Goal: Transaction & Acquisition: Purchase product/service

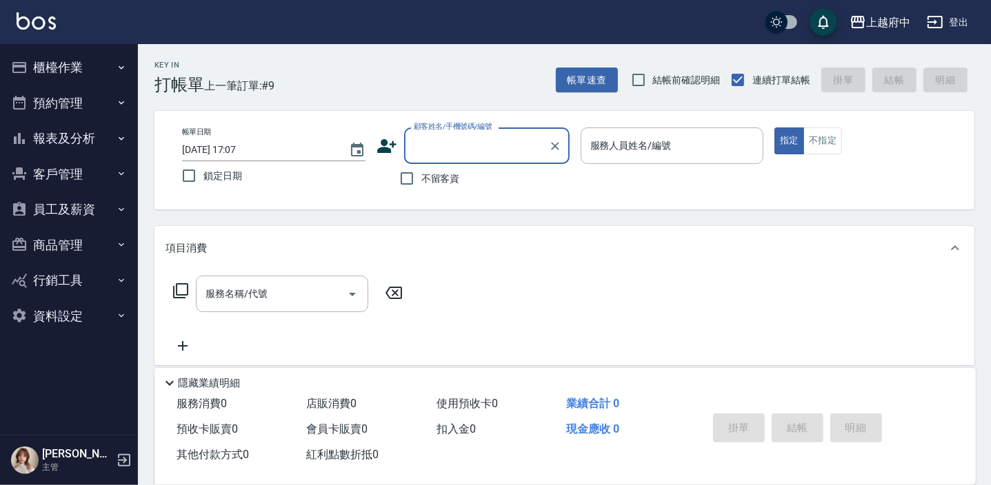
type input "ㄔ"
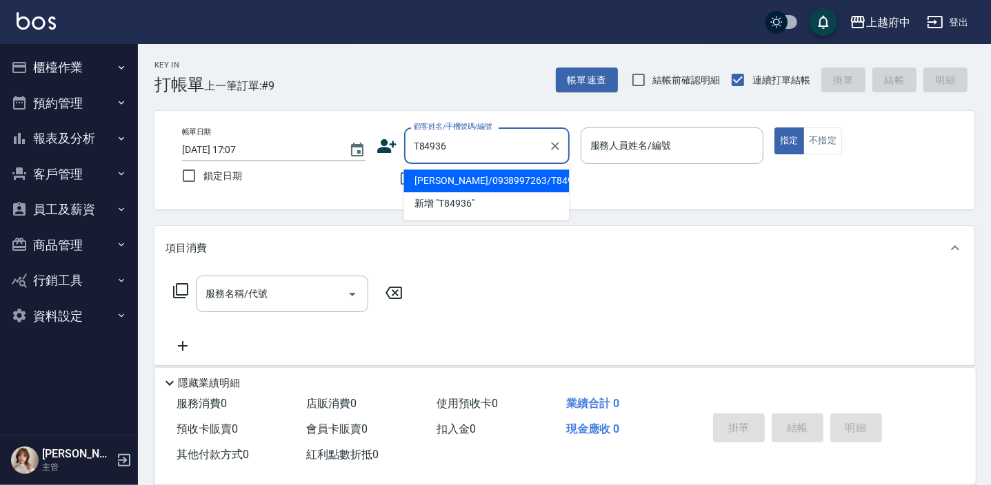
click at [434, 181] on li "[PERSON_NAME]/0938997263/T84936" at bounding box center [485, 181] width 165 height 23
type input "[PERSON_NAME]/0938997263/T84936"
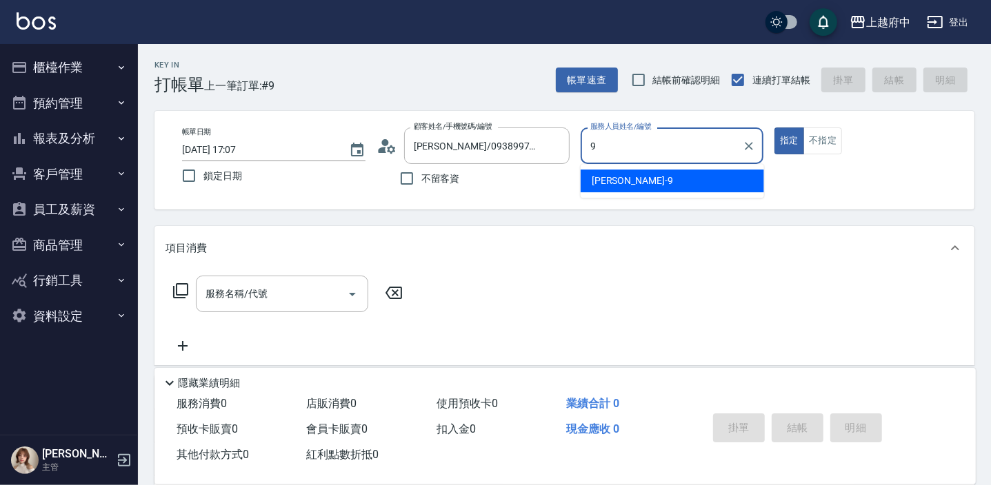
type input "[PERSON_NAME]-9"
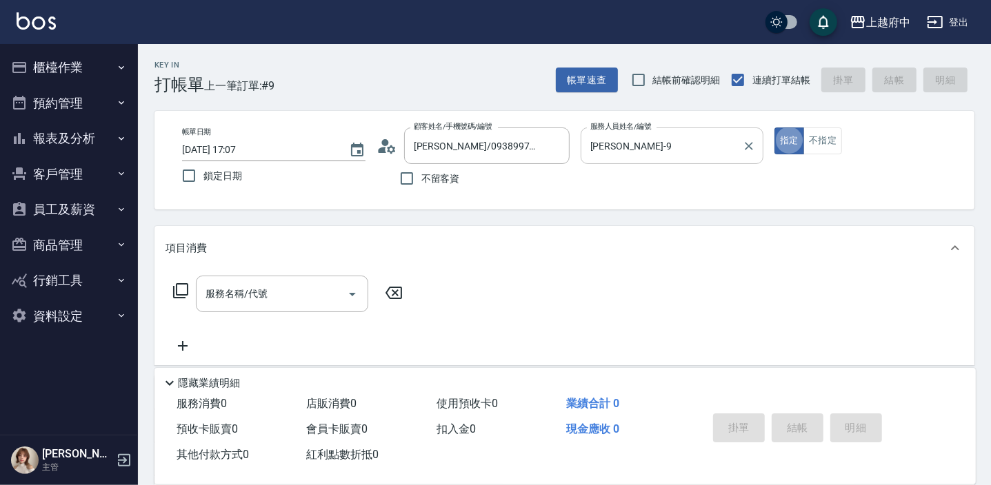
type button "true"
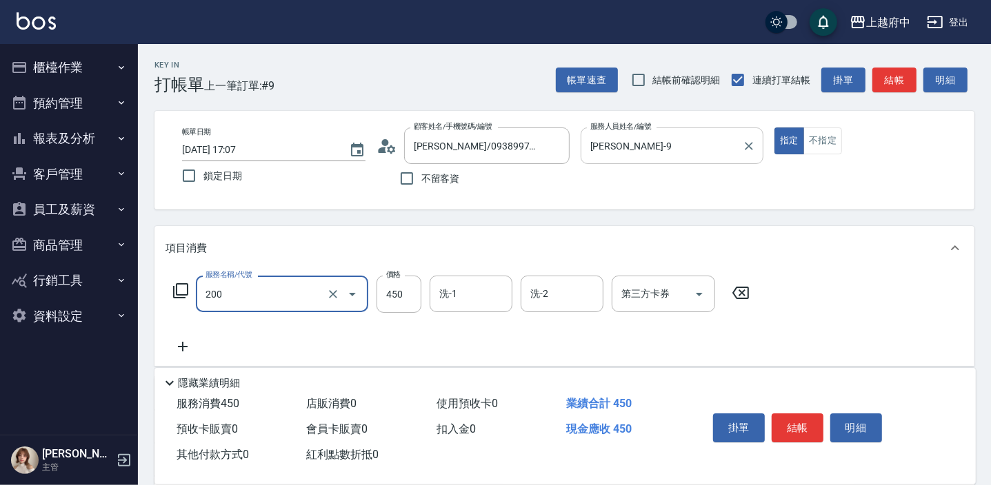
type input "有機洗髮(200)"
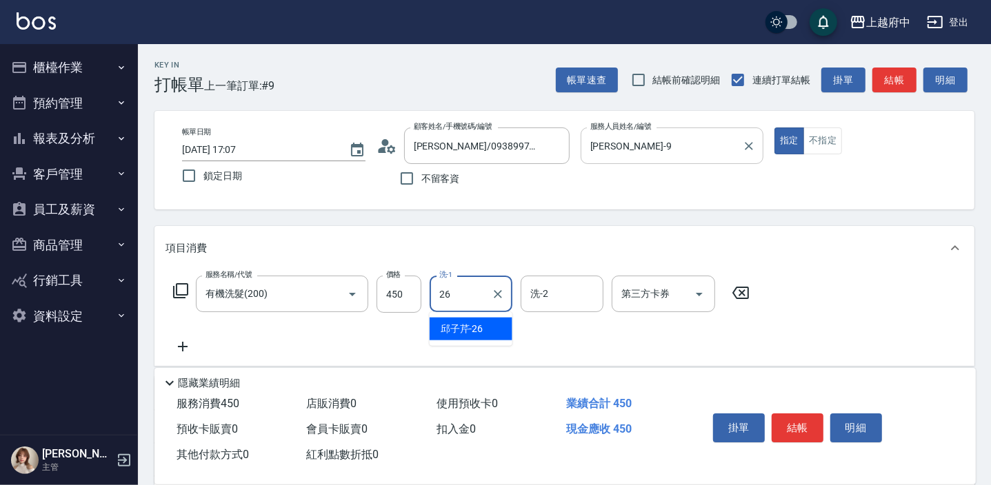
type input "邱子芹-26"
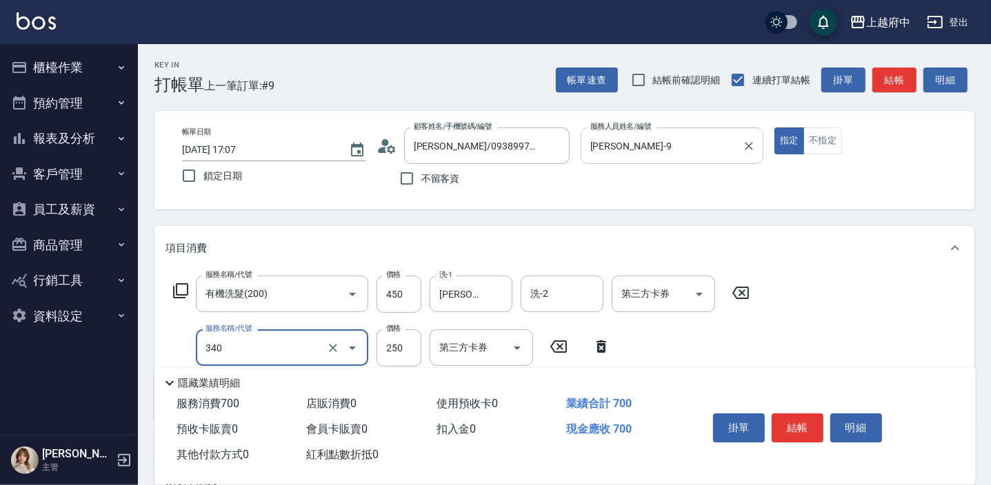
type input "剪髮(340)"
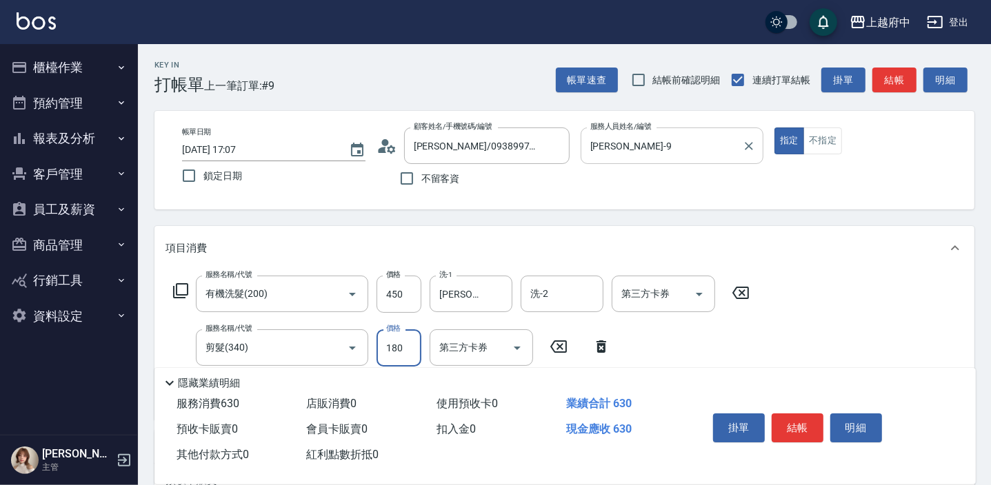
type input "180"
click at [706, 345] on div "服務名稱/代號 有機洗髮(200) 服務名稱/代號 價格 450 價格 洗-1 邱子芹-26 洗-1 洗-2 洗-2 第三方卡券 第三方卡券 服務名稱/代號 …" at bounding box center [461, 342] width 592 height 133
click at [792, 425] on button "結帳" at bounding box center [797, 428] width 52 height 29
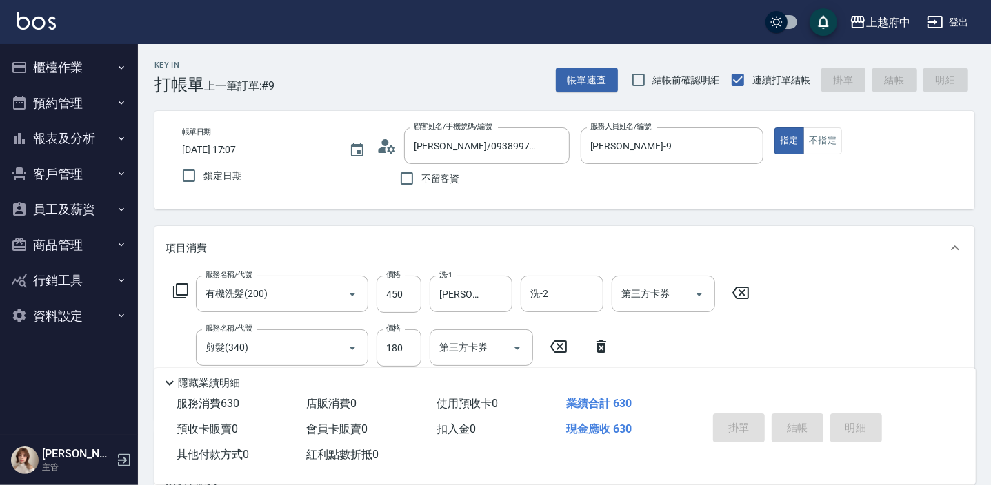
type input "2025/09/22 17:08"
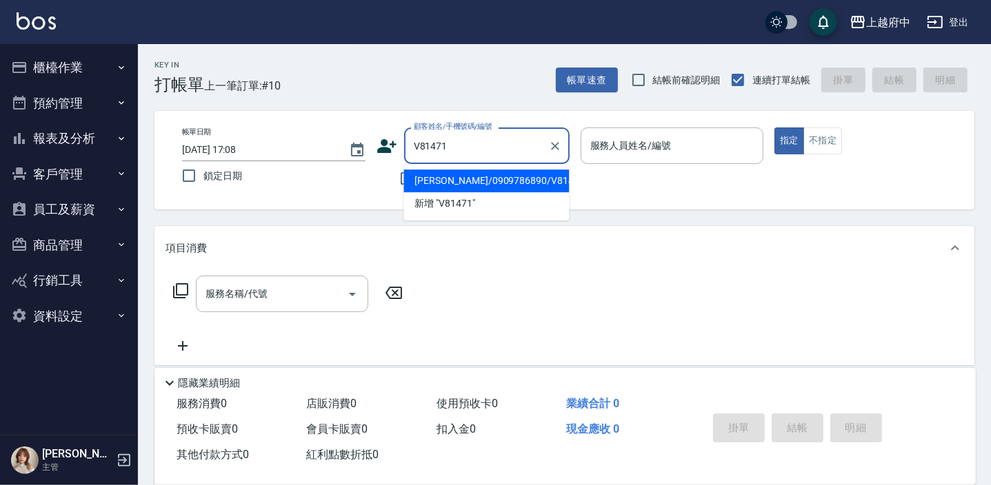
click at [503, 179] on li "陳郁雯/0909786890/V81471" at bounding box center [485, 181] width 165 height 23
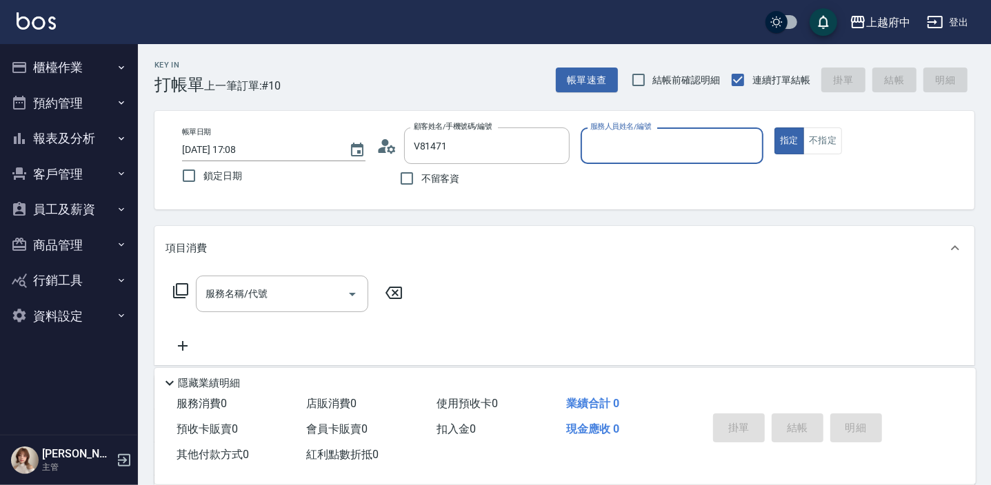
type input "陳郁雯/0909786890/V81471"
type input "黎黎-3"
click at [774, 128] on button "指定" at bounding box center [789, 141] width 30 height 27
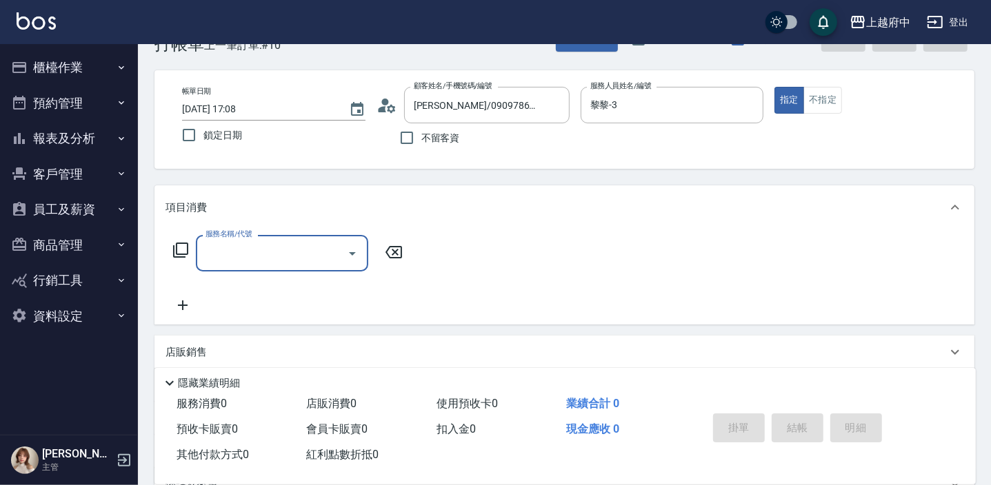
scroll to position [62, 0]
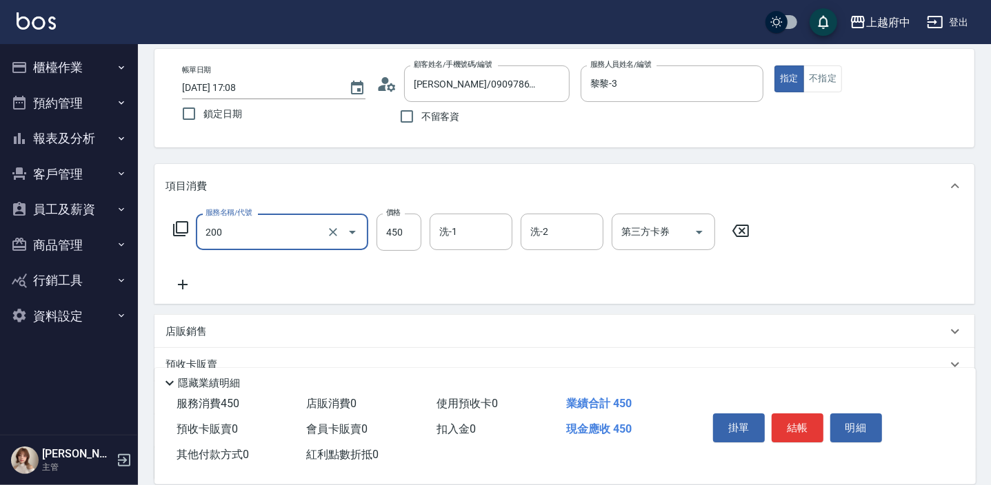
type input "有機洗髮(200)"
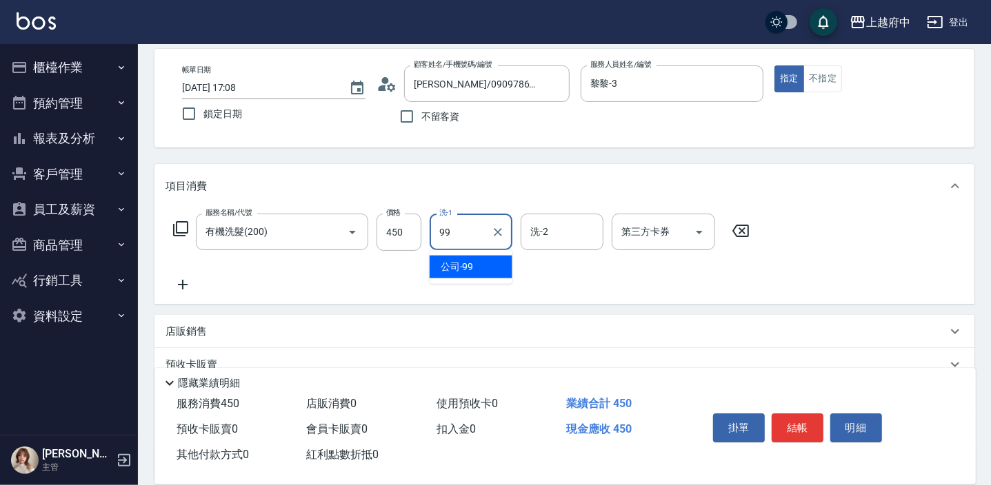
type input "公司-99"
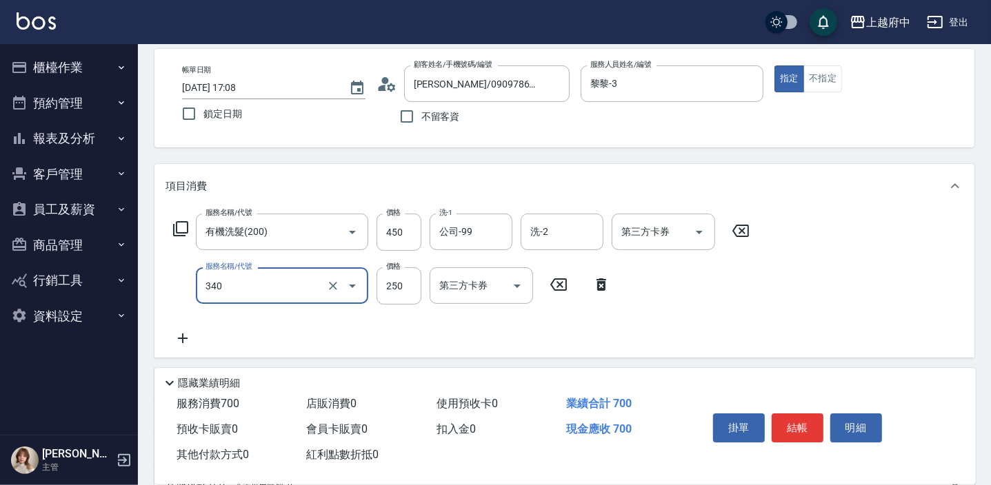
type input "剪髮(340)"
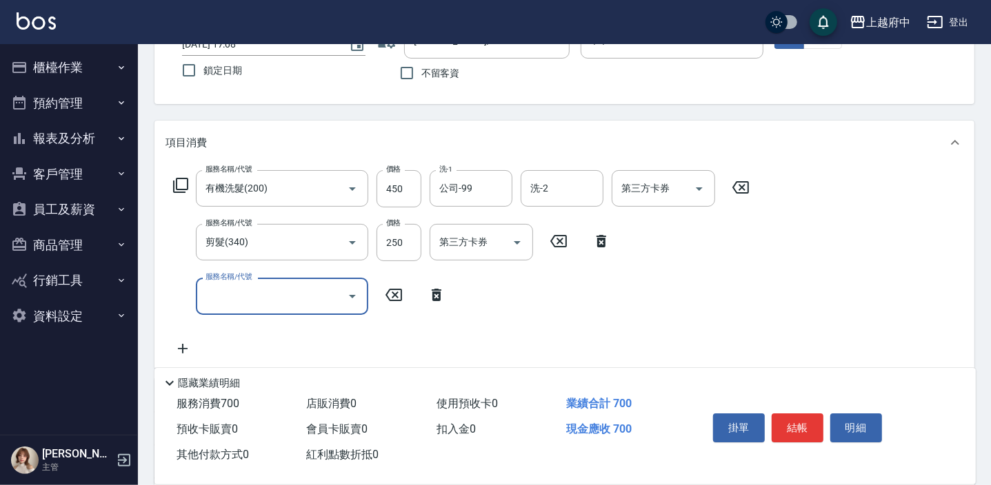
scroll to position [125, 0]
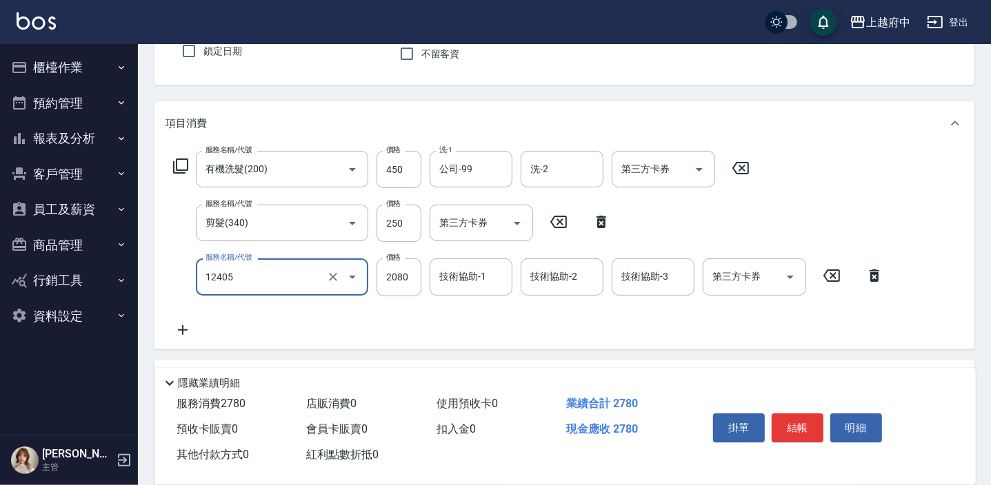
type input "染髮L(12405)"
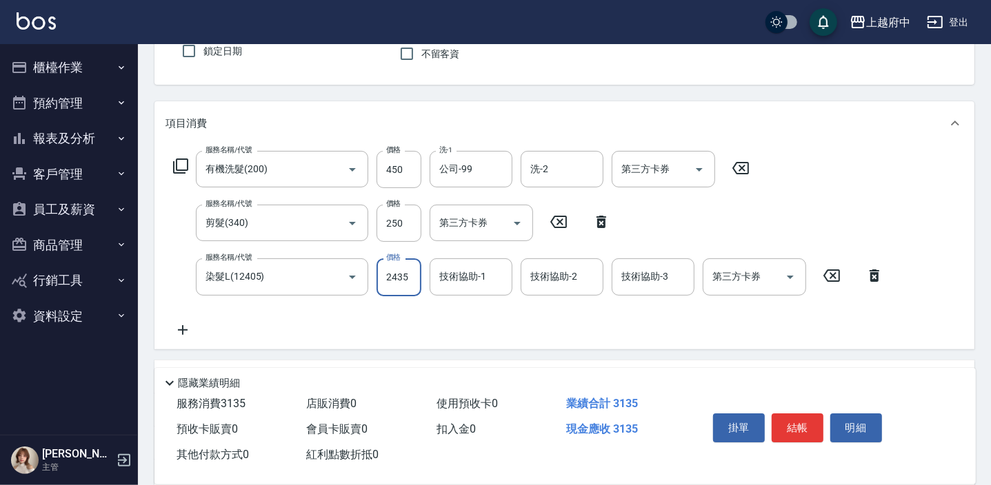
type input "2435"
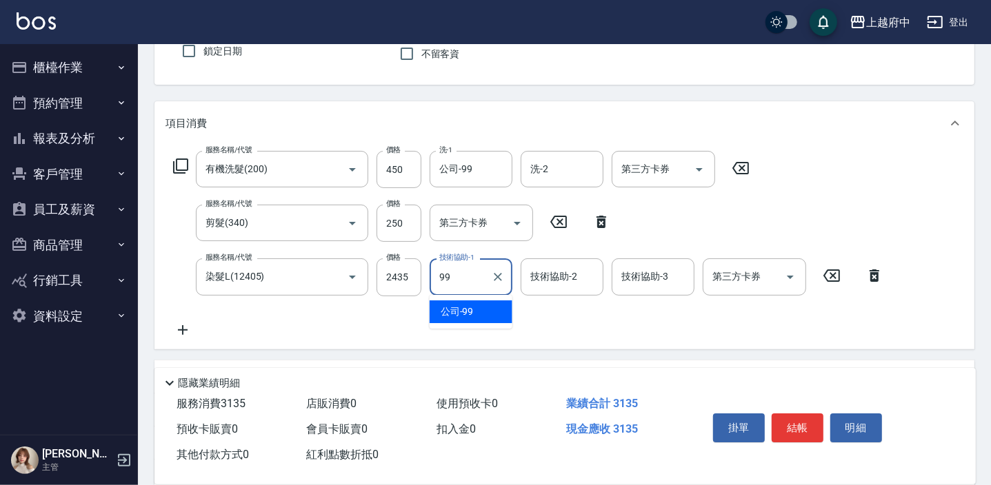
type input "公司-99"
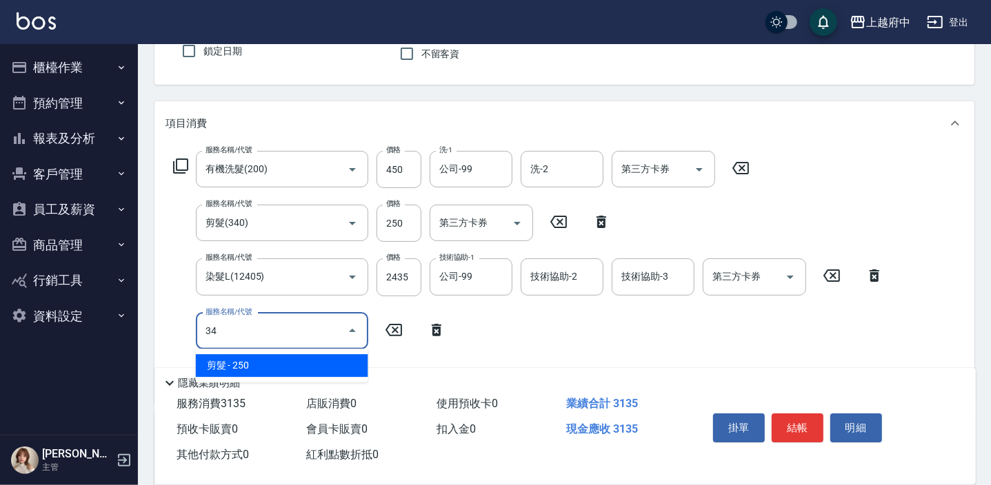
type input "3"
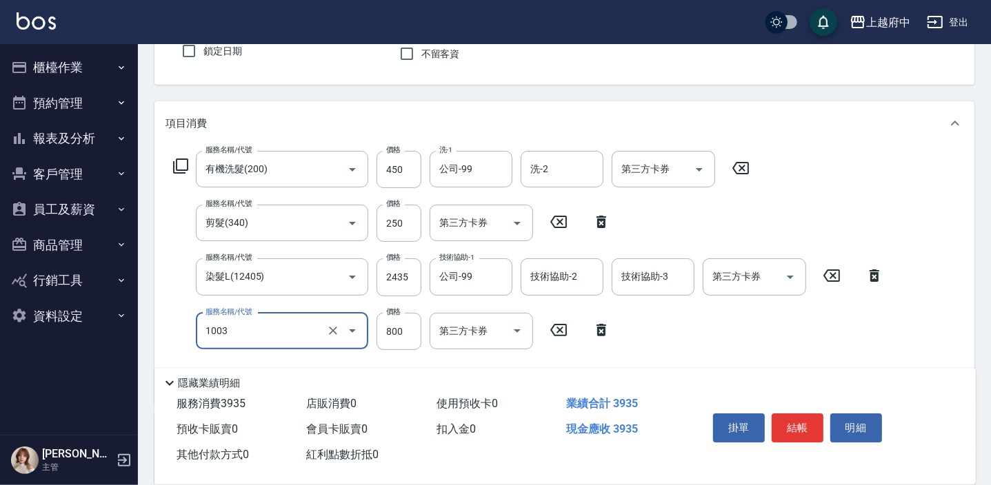
type input "+升級結構染 (含隔離)(1003)"
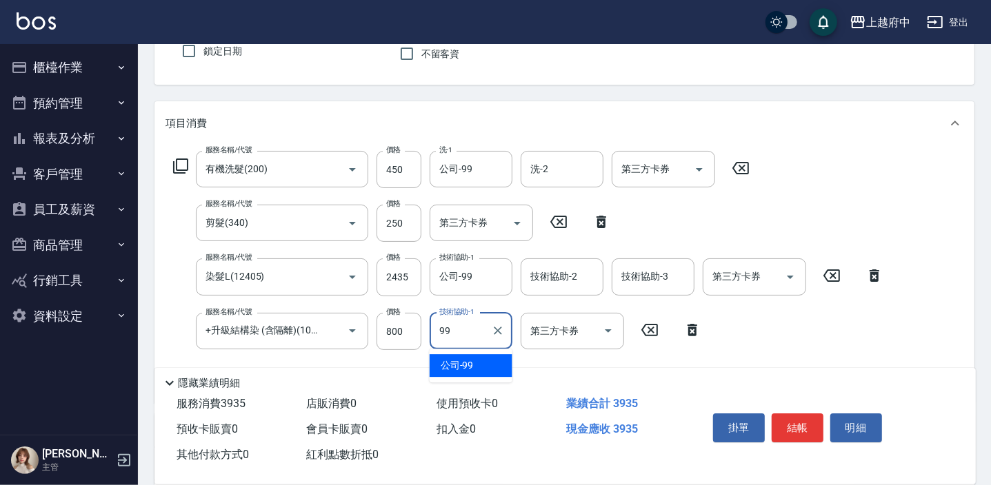
type input "公司-99"
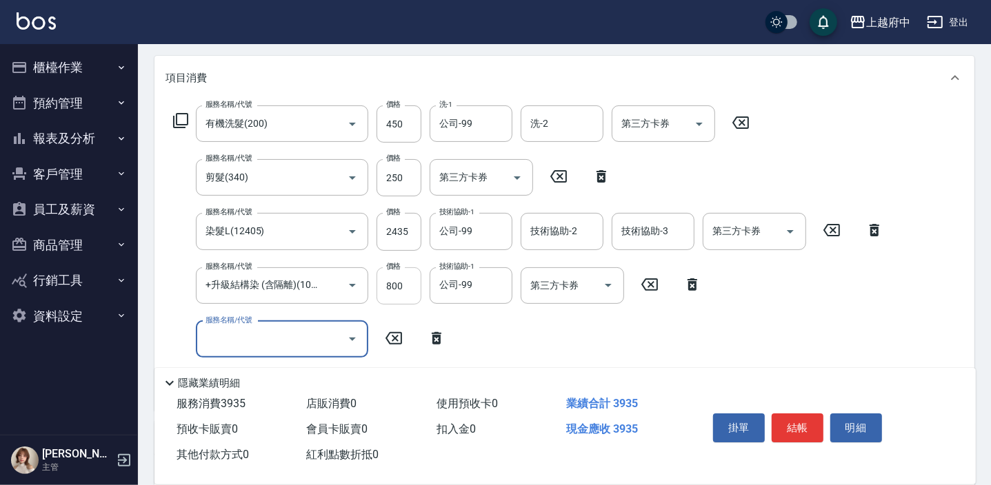
scroll to position [188, 0]
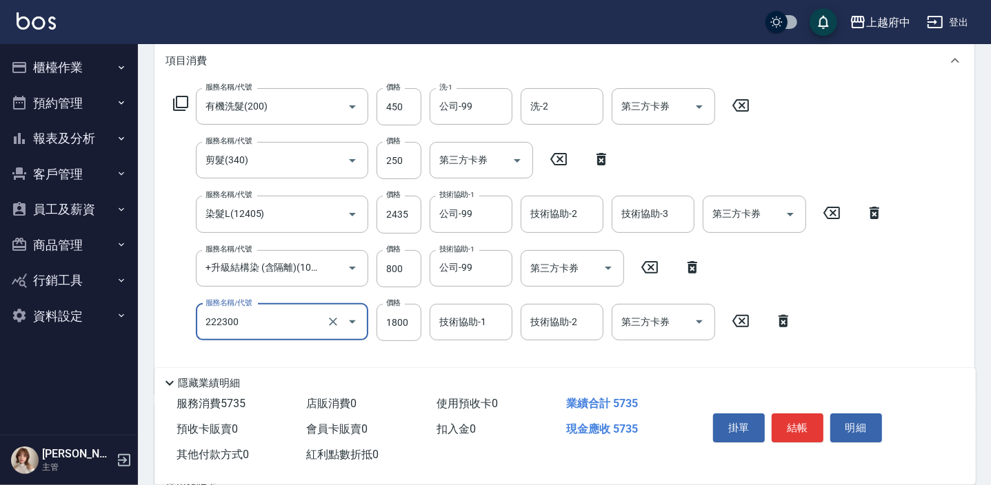
type input "結構三段式(222300)"
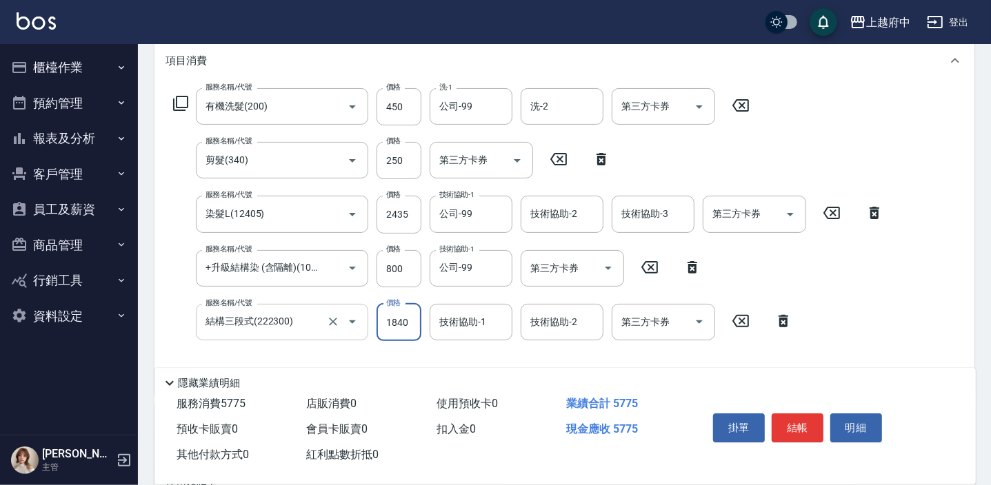
type input "1840"
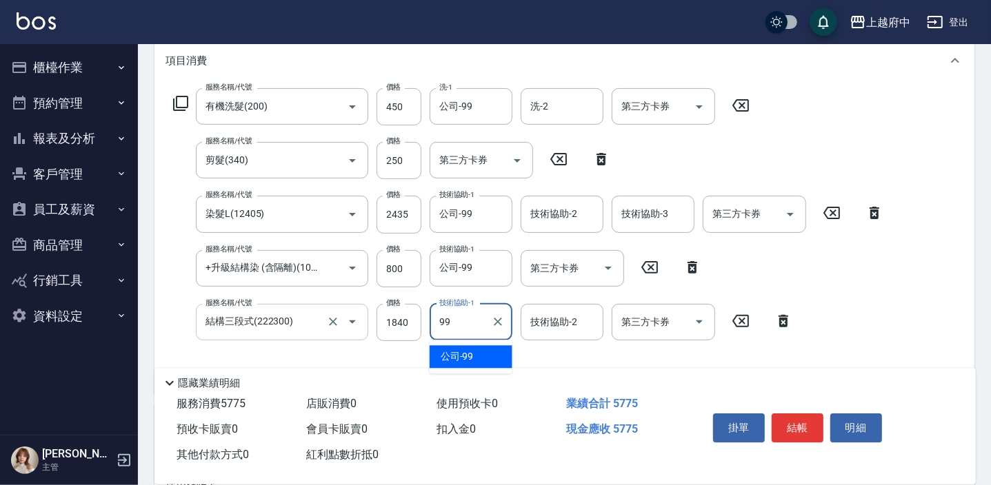
type input "公司-99"
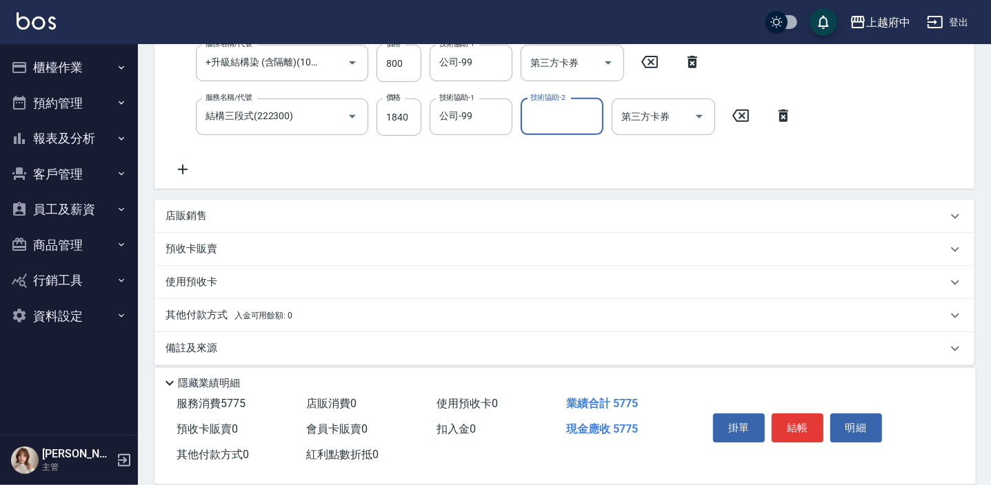
scroll to position [402, 0]
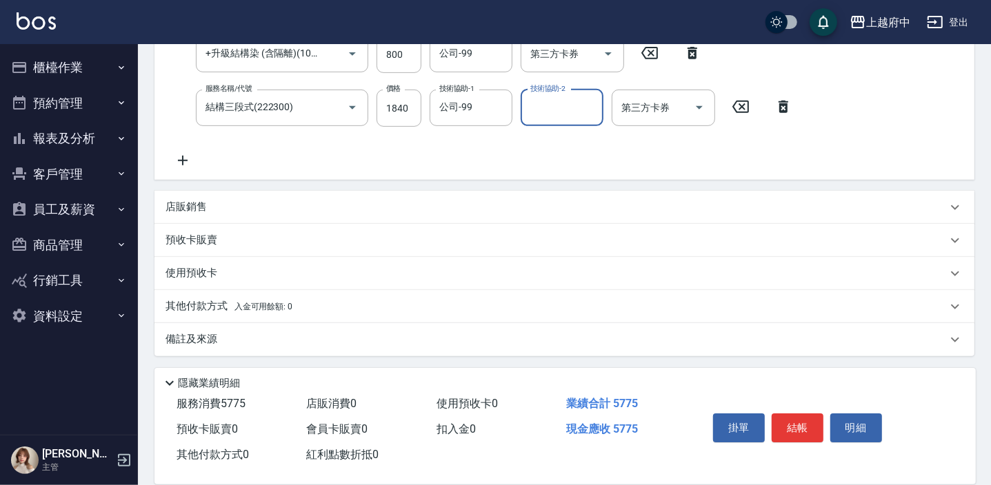
click at [216, 310] on p "其他付款方式 入金可用餘額: 0" at bounding box center [228, 306] width 127 height 15
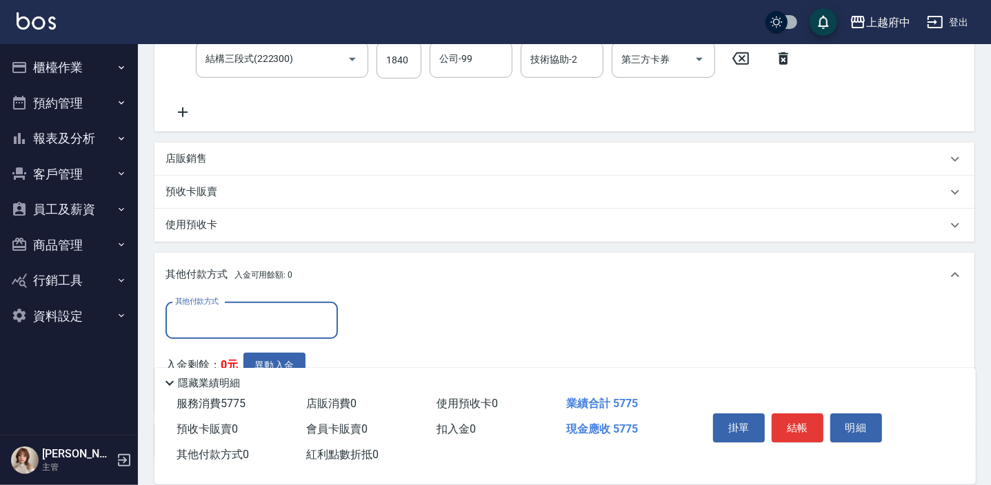
scroll to position [527, 0]
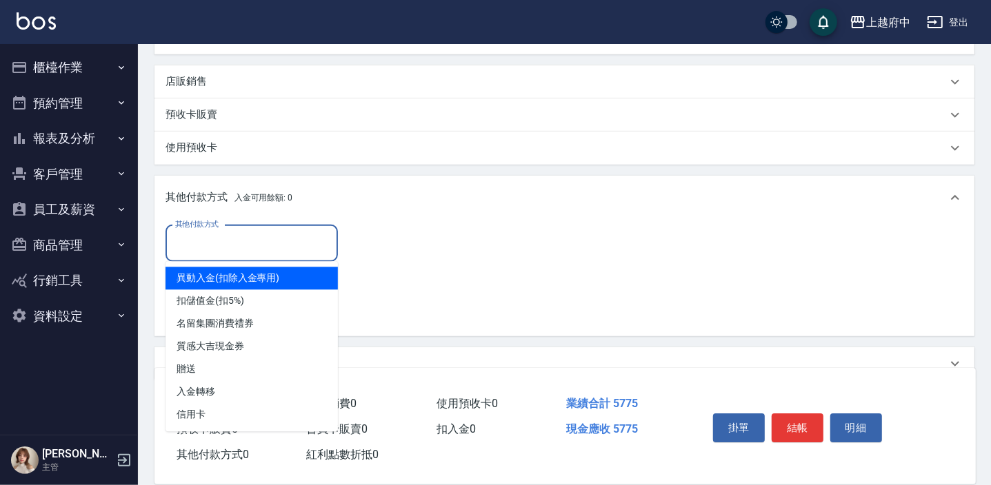
click at [209, 242] on input "其他付款方式" at bounding box center [252, 244] width 160 height 24
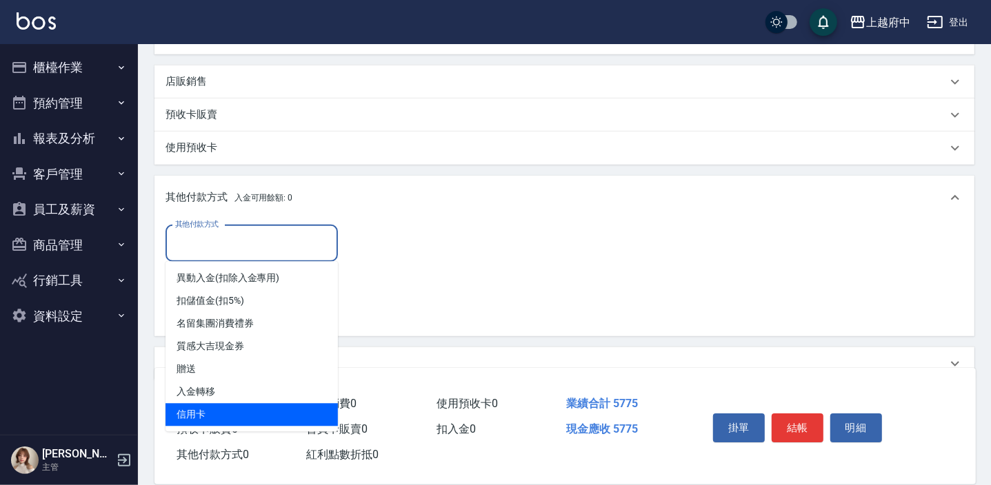
click at [186, 414] on span "信用卡" at bounding box center [251, 415] width 172 height 23
type input "信用卡"
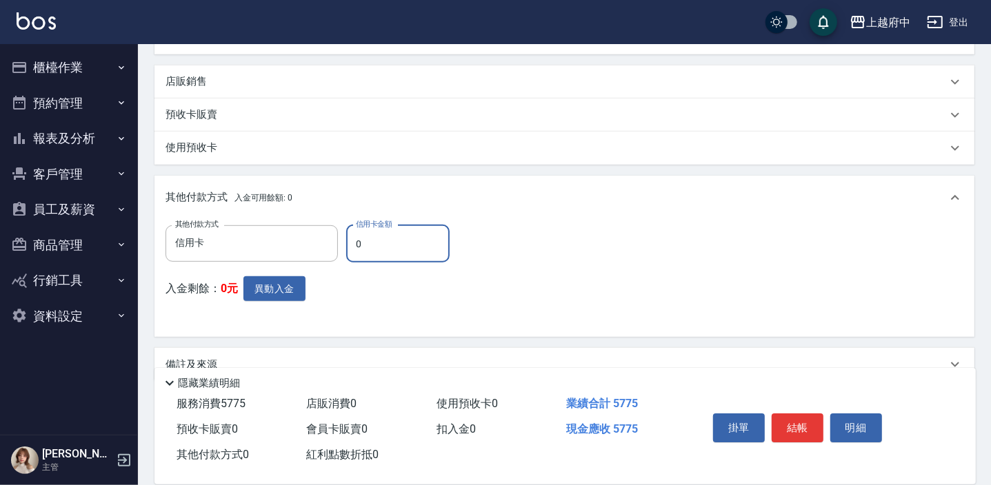
drag, startPoint x: 376, startPoint y: 245, endPoint x: 350, endPoint y: 240, distance: 26.6
click at [350, 240] on input "0" at bounding box center [397, 243] width 103 height 37
type input "5775"
click at [785, 417] on button "結帳" at bounding box center [797, 428] width 52 height 29
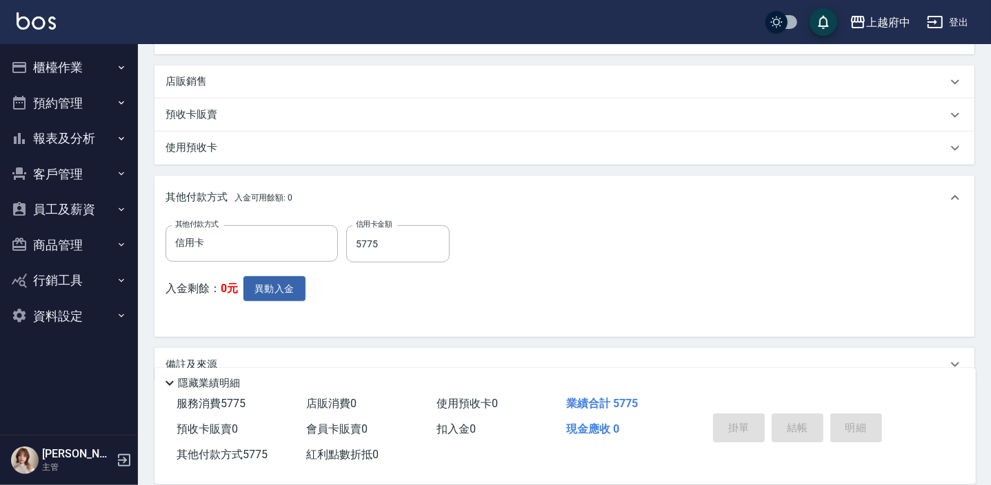
type input "2025/09/22 17:10"
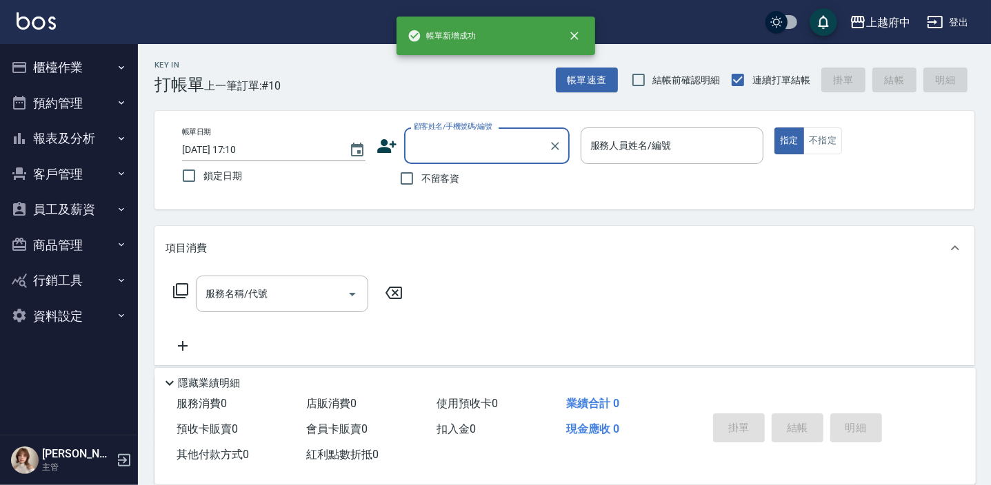
scroll to position [0, 0]
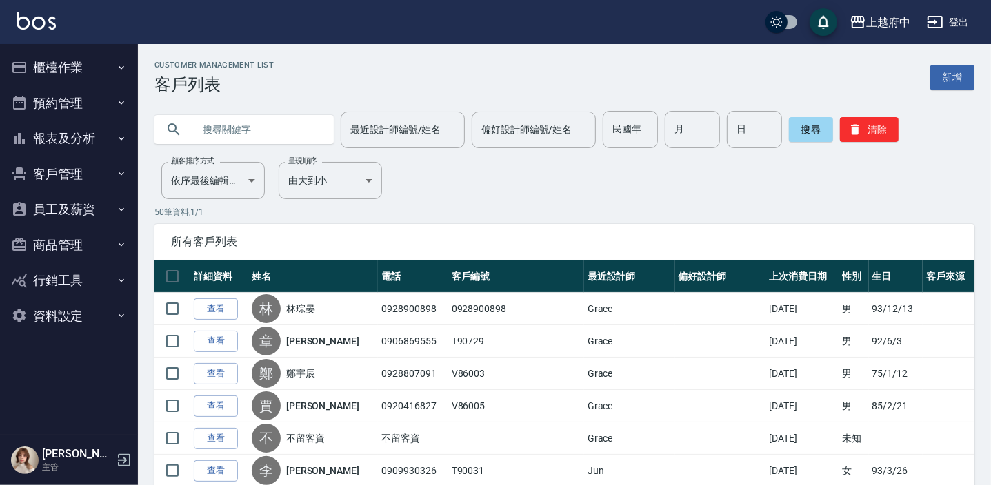
click at [248, 133] on input "text" at bounding box center [258, 129] width 130 height 37
type input "0978597573"
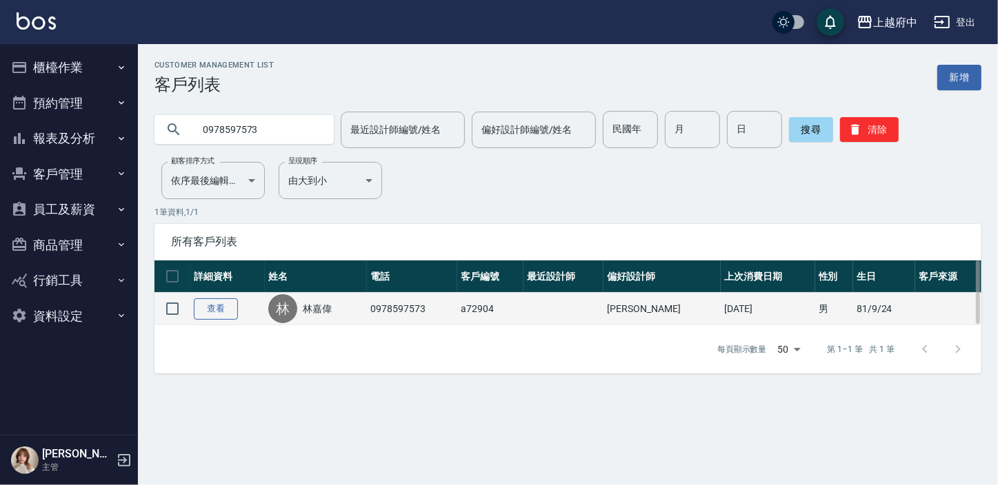
click at [212, 304] on link "查看" at bounding box center [216, 309] width 44 height 21
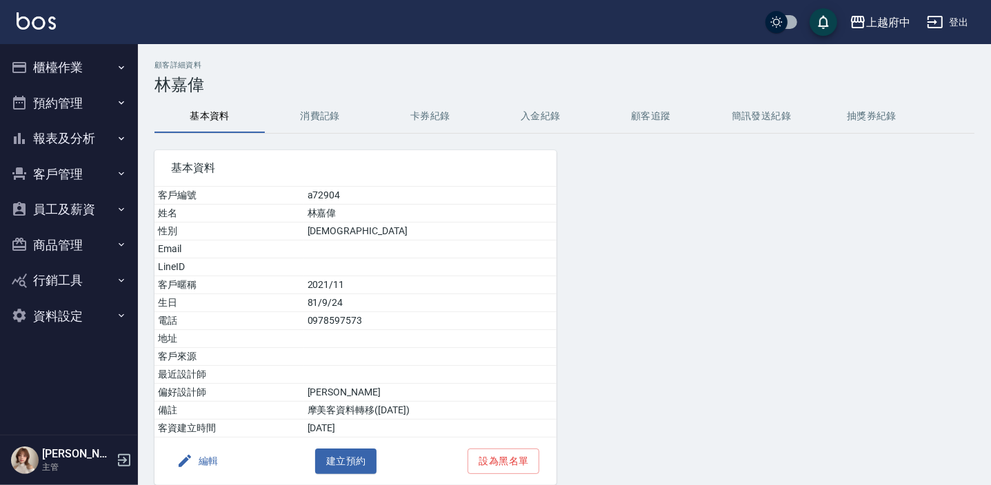
click at [71, 176] on button "客戶管理" at bounding box center [69, 174] width 127 height 36
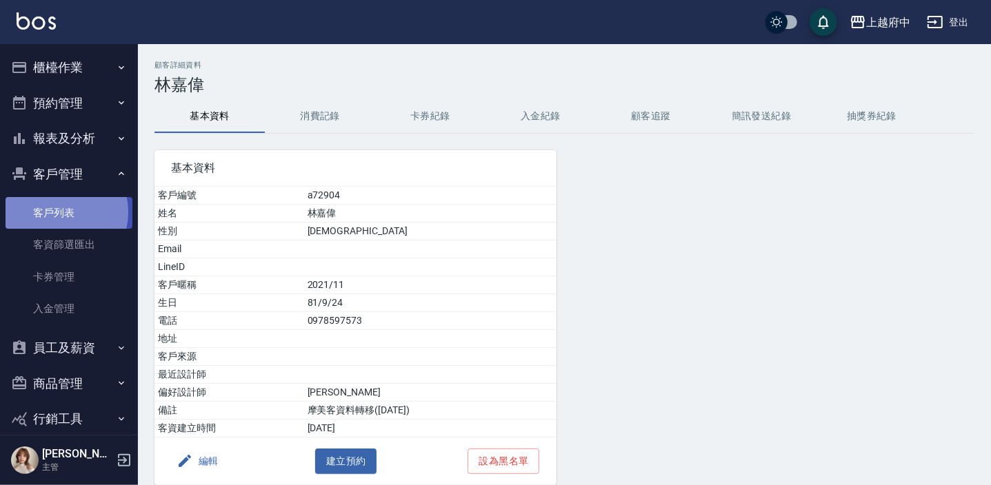
click at [53, 212] on link "客戶列表" at bounding box center [69, 213] width 127 height 32
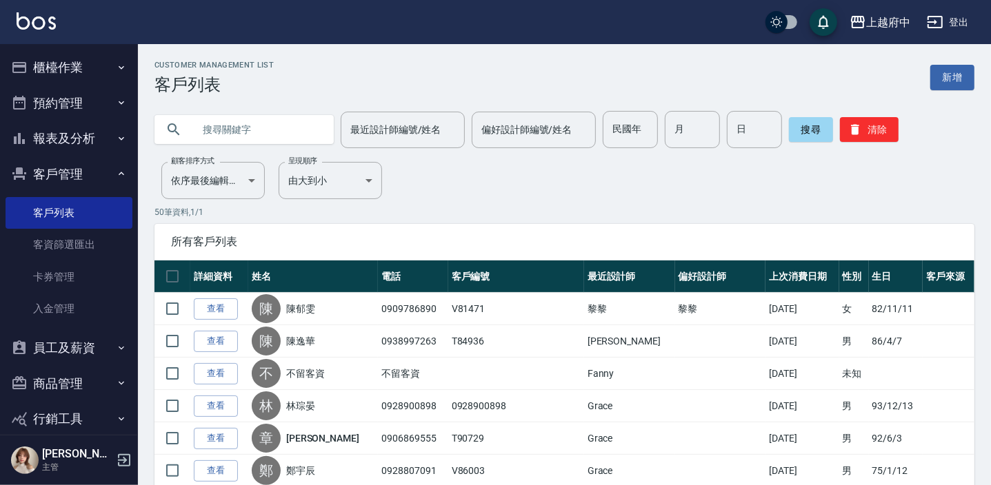
click at [230, 120] on input "text" at bounding box center [258, 129] width 130 height 37
type input "0980228741"
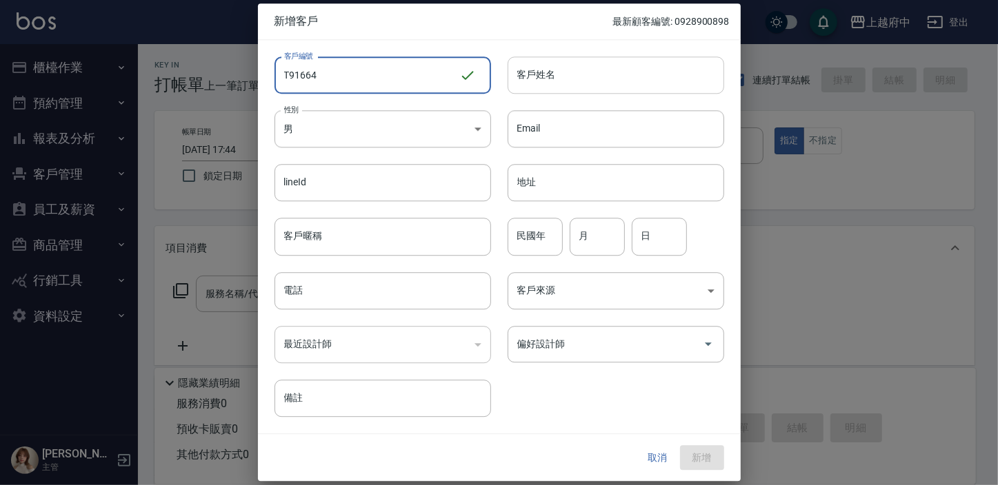
type input "T91664"
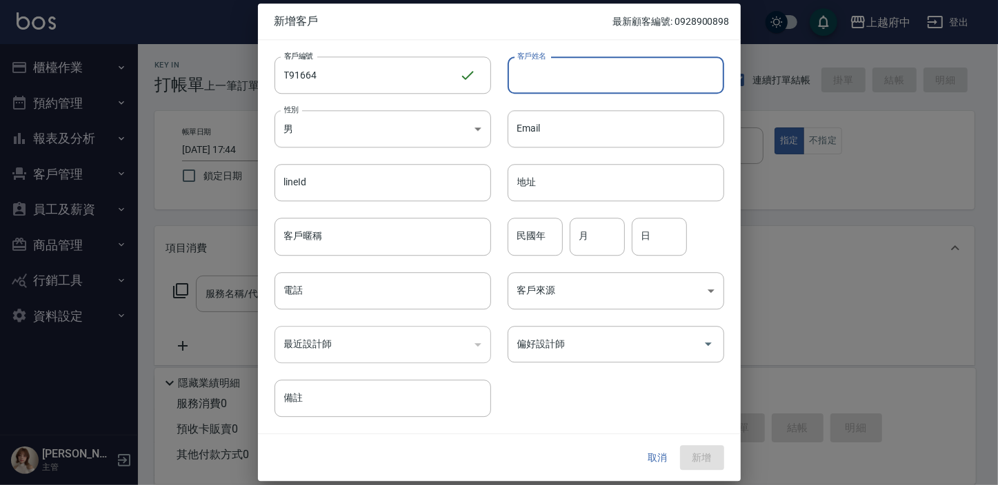
click at [617, 59] on input "客戶姓名" at bounding box center [615, 75] width 216 height 37
type input "王"
type input "ㄘ"
type input "王念芷"
click at [338, 128] on body "上越府中 登出 櫃檯作業 打帳單 帳單列表 掛單列表 營業儀表板 現金收支登錄 材料自購登錄 每日結帳 排班表 現場電腦打卡 預約管理 預約管理 單日預約紀錄…" at bounding box center [499, 335] width 998 height 671
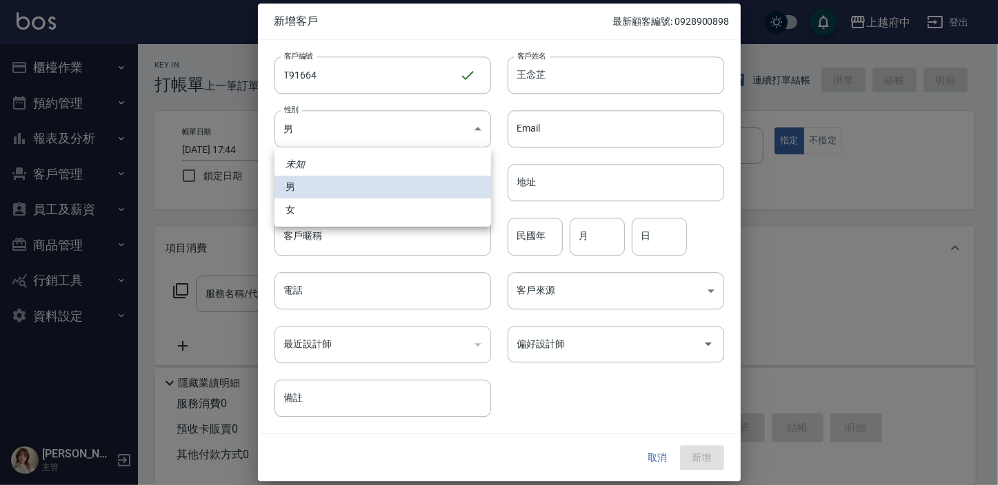
click at [296, 218] on li "女" at bounding box center [382, 210] width 216 height 23
type input "[DEMOGRAPHIC_DATA]"
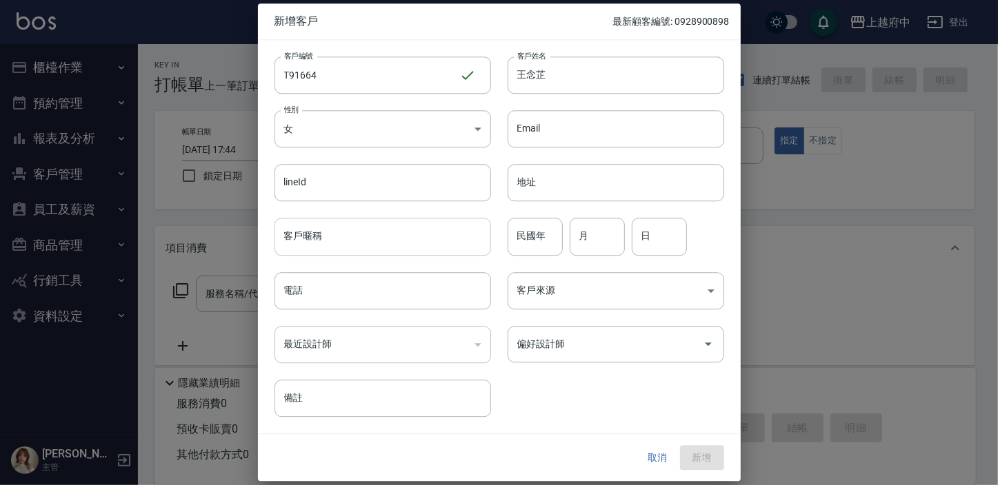
click at [314, 243] on input "客戶暱稱" at bounding box center [382, 237] width 216 height 37
type input "2027/09"
click at [535, 233] on input "民國年" at bounding box center [534, 237] width 55 height 37
type input "83"
type input "5"
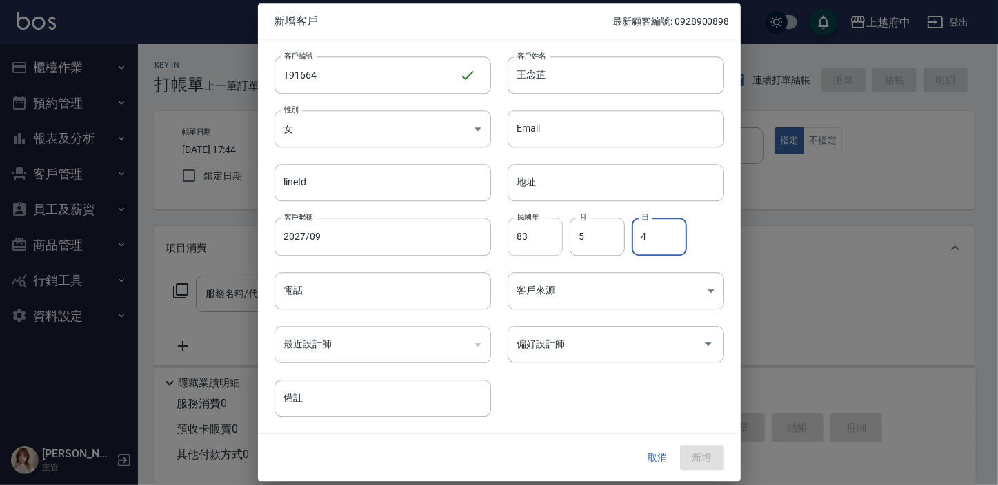
type input "4"
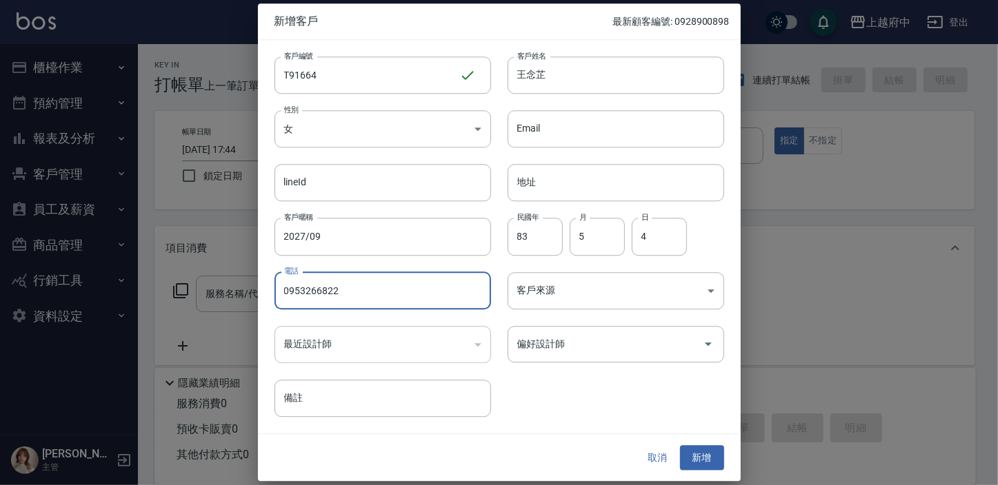
type input "0953266822"
click at [607, 383] on div "客戶編號 T91664 ​ 客戶編號 客戶姓名 王念芷 客戶姓名 性別 女 FEMALE 性別 Email Email lineId lineId 地址 地址…" at bounding box center [491, 228] width 466 height 377
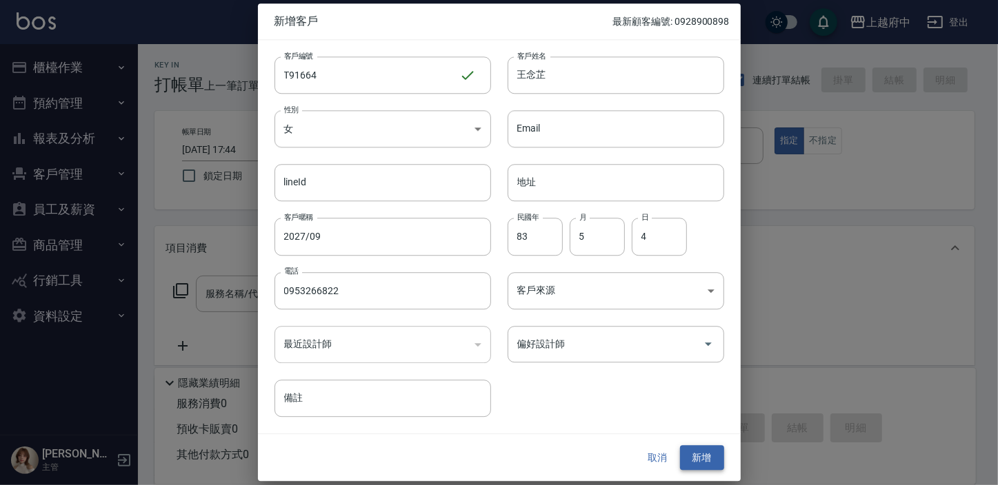
click at [707, 459] on button "新增" at bounding box center [702, 458] width 44 height 26
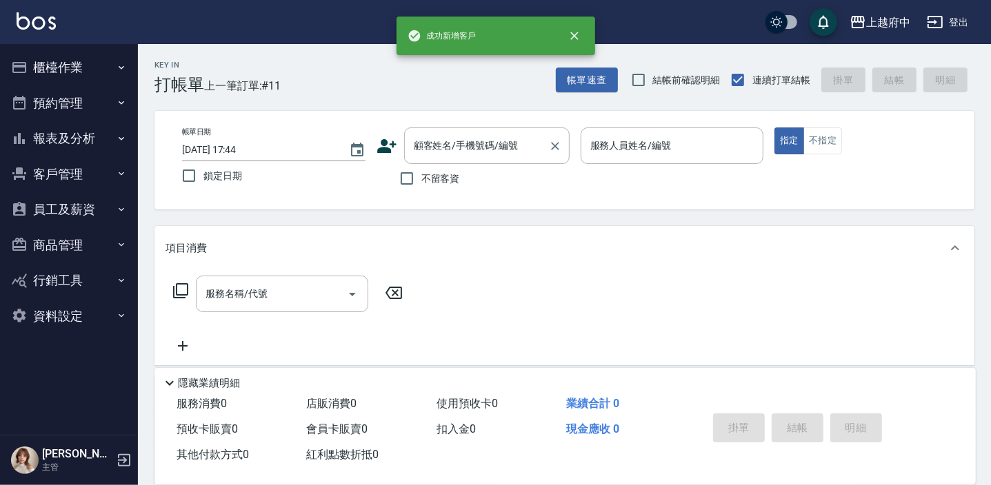
click at [464, 141] on div "顧客姓名/手機號碼/編號 顧客姓名/手機號碼/編號" at bounding box center [486, 146] width 165 height 37
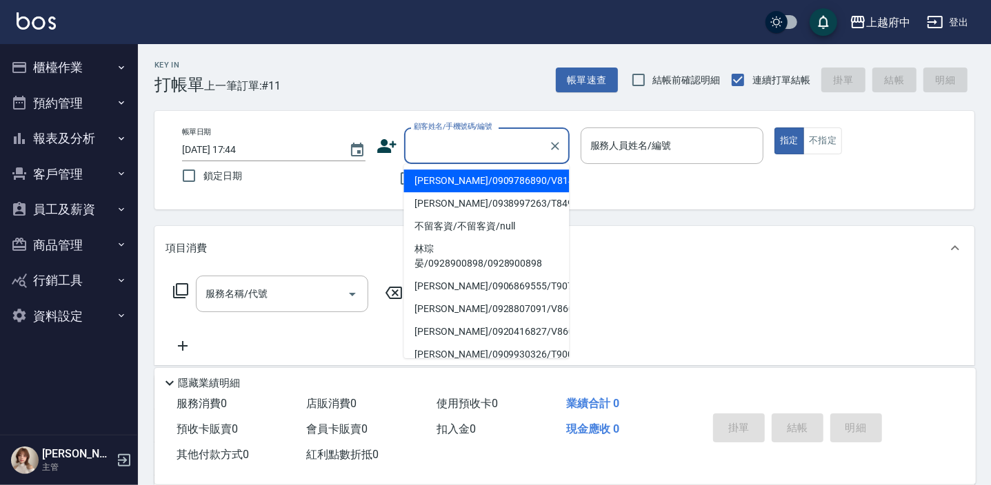
type input "ㄔ"
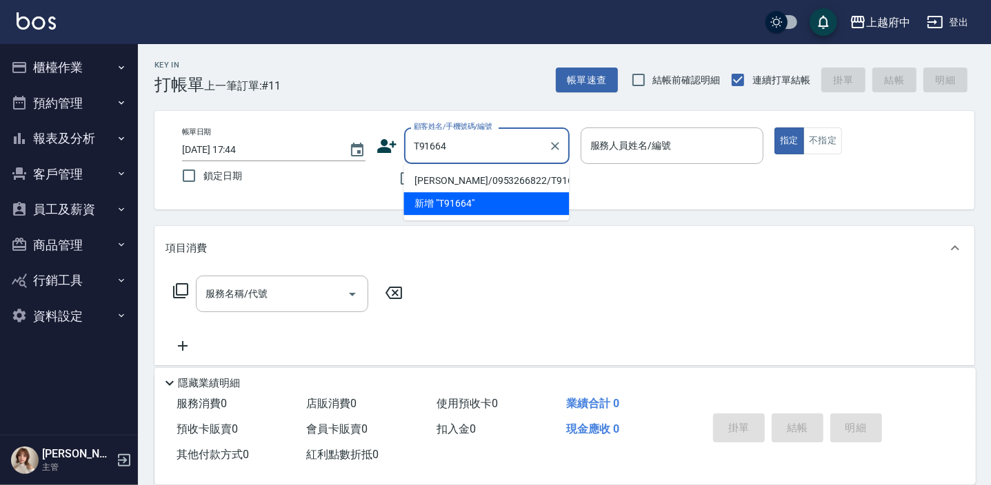
click at [489, 179] on li "王念芷/0953266822/T91664" at bounding box center [485, 181] width 165 height 23
type input "王念芷/0953266822/T91664"
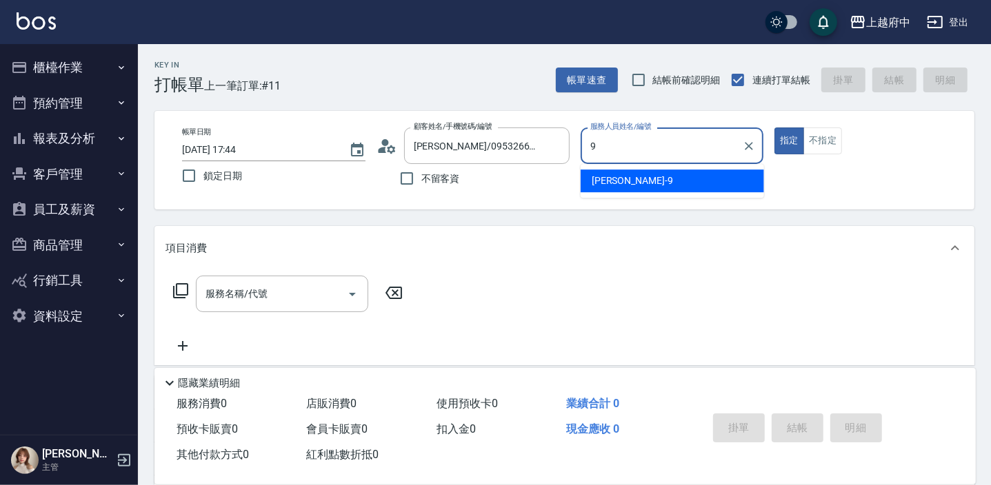
type input "David-9"
type button "true"
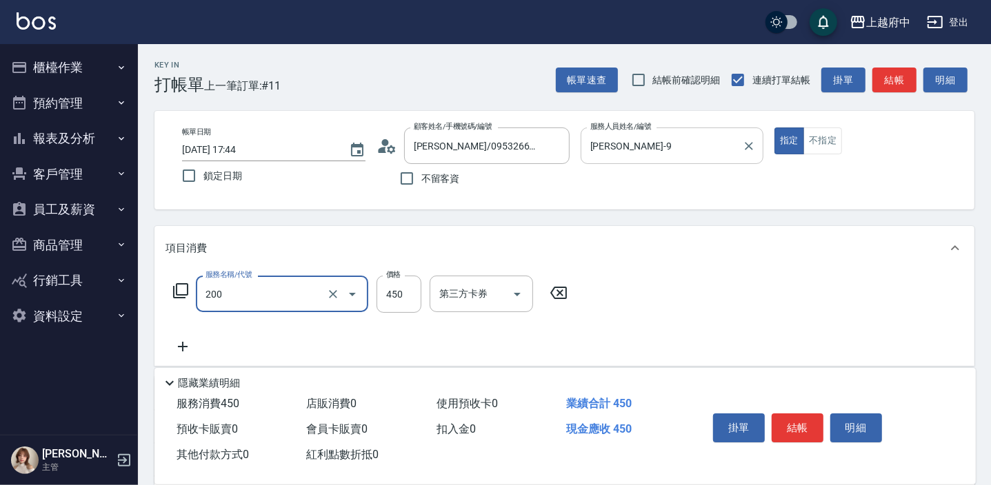
type input "有機洗髮(200)"
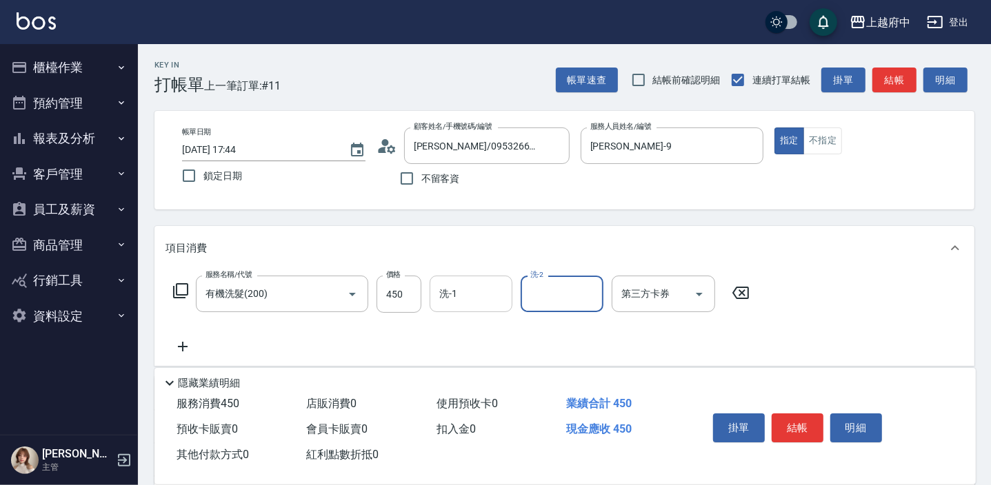
click at [469, 296] on input "洗-1" at bounding box center [471, 294] width 70 height 24
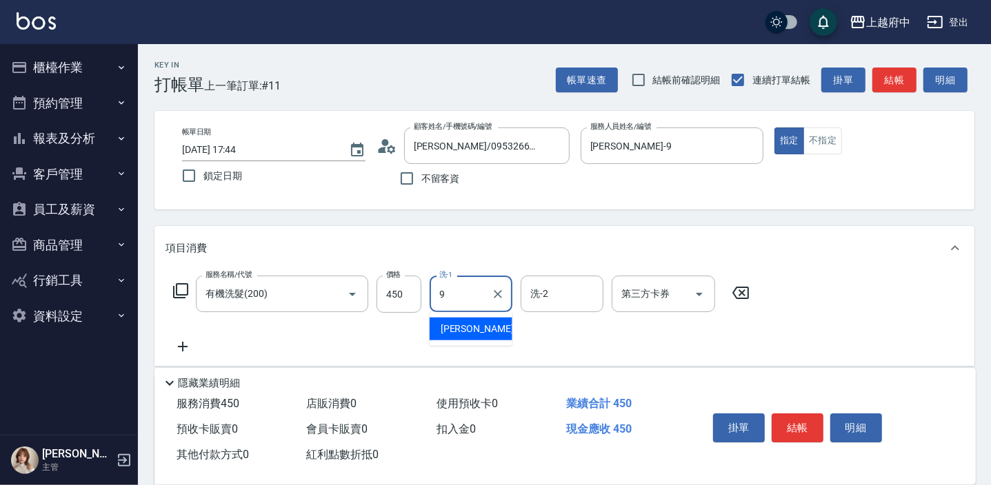
type input "David-9"
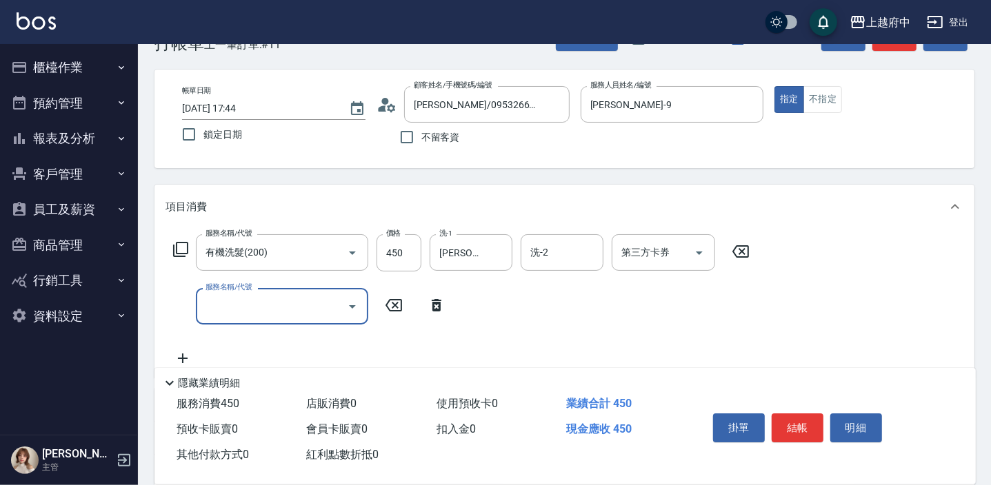
scroll to position [62, 0]
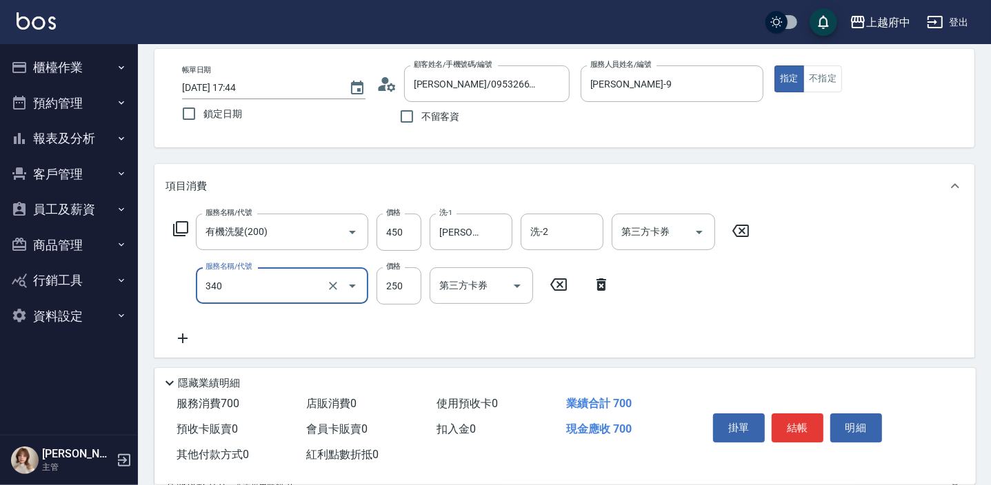
type input "剪髮(340)"
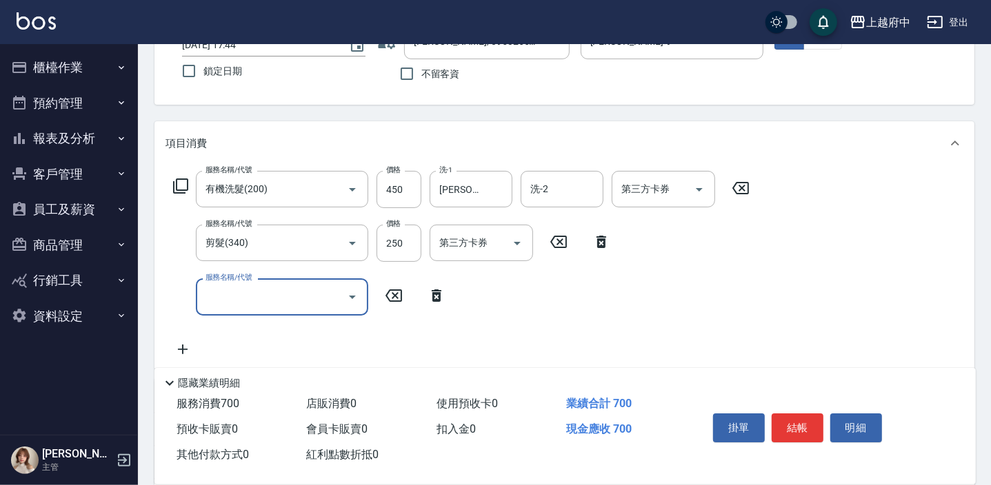
scroll to position [188, 0]
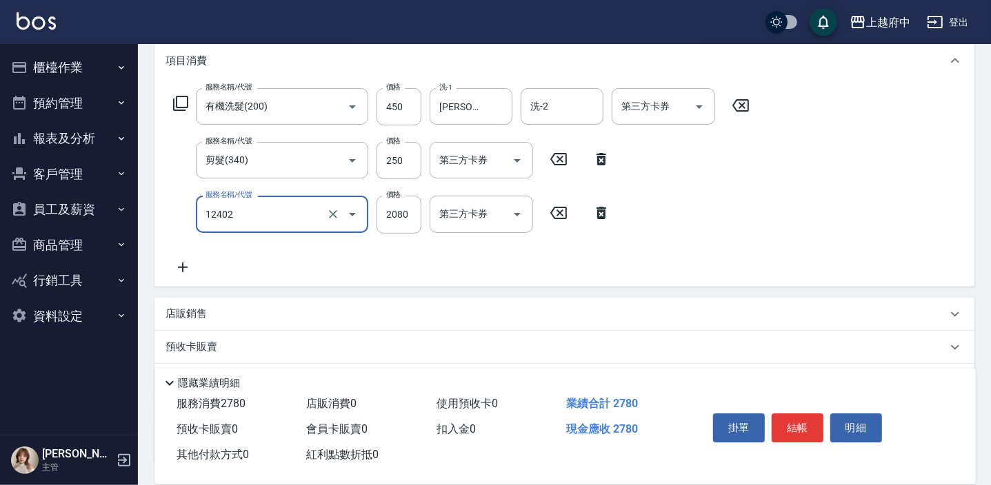
type input "染髮M(12402)"
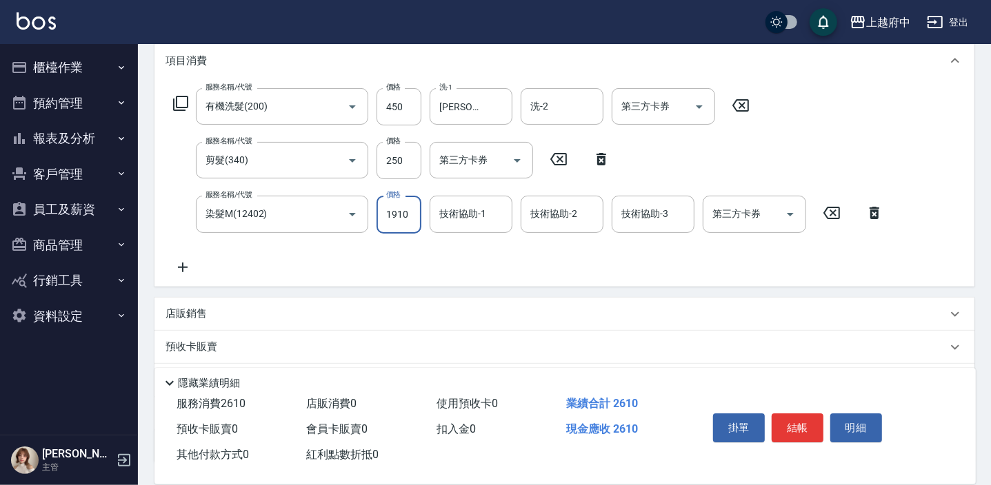
type input "1910"
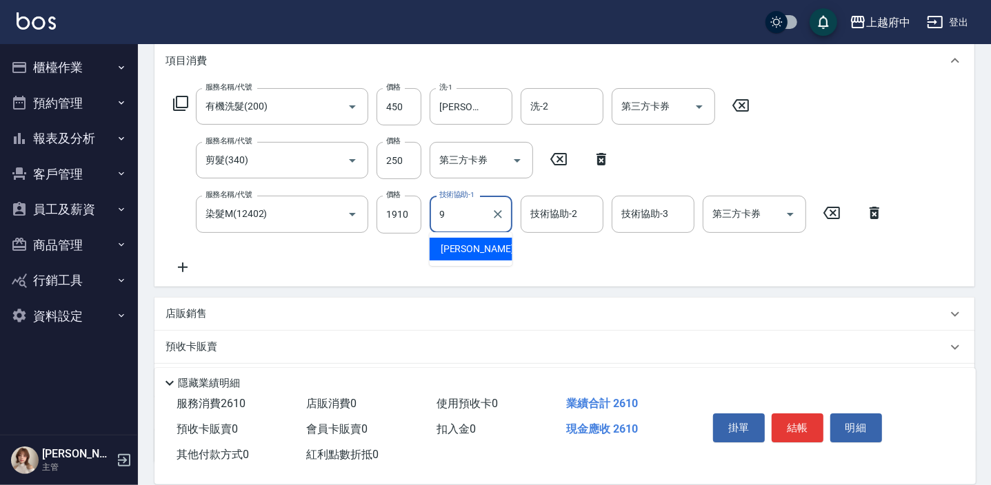
type input "David-9"
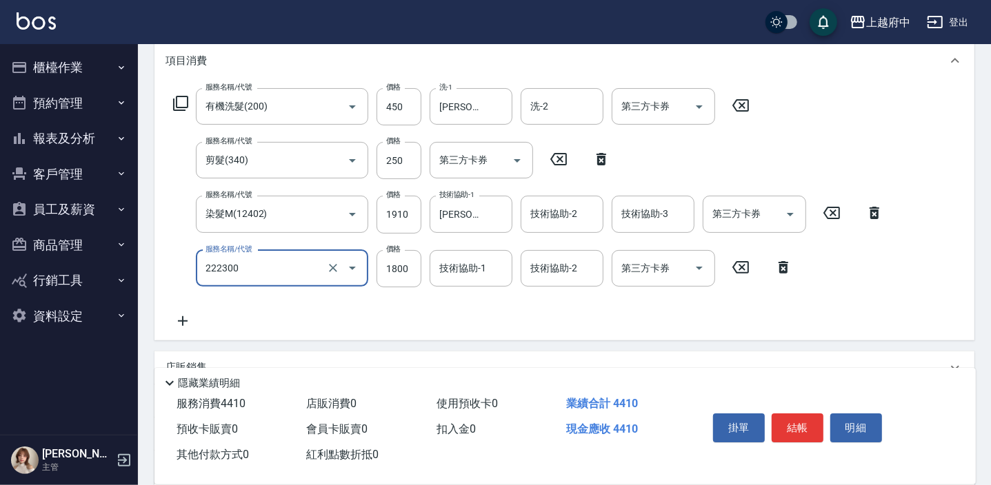
type input "結構三段式(222300)"
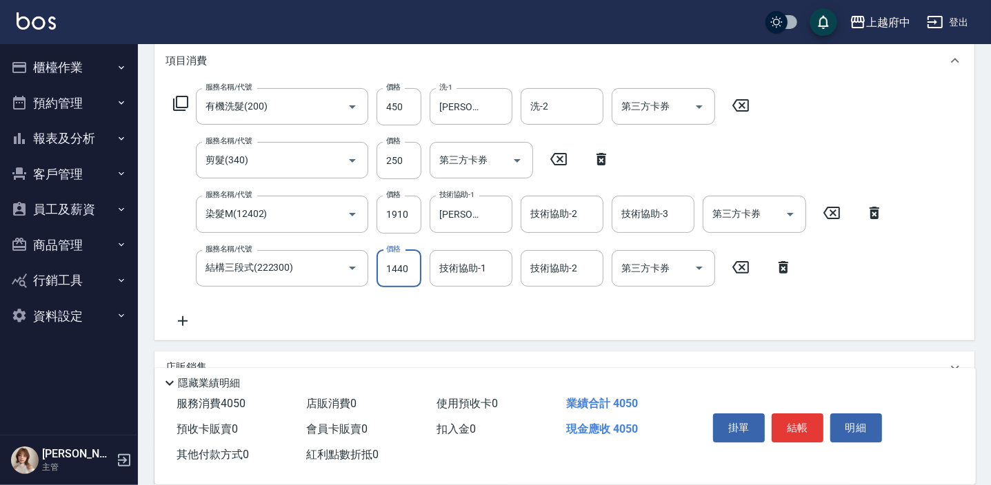
type input "1440"
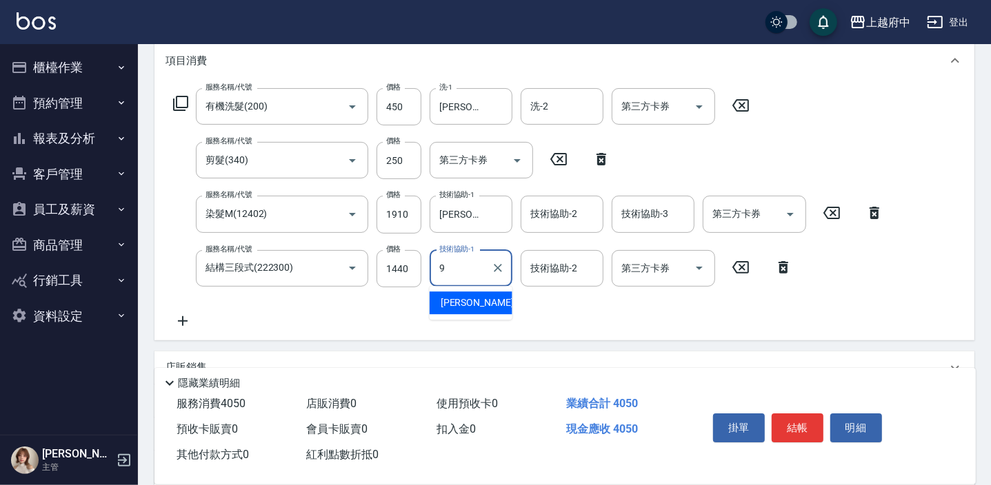
type input "David-9"
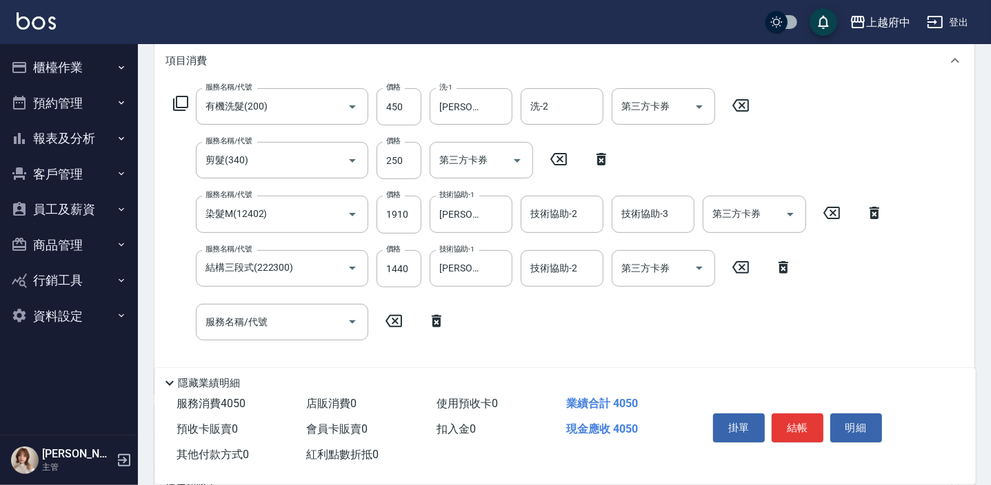
click at [432, 313] on icon at bounding box center [436, 321] width 34 height 17
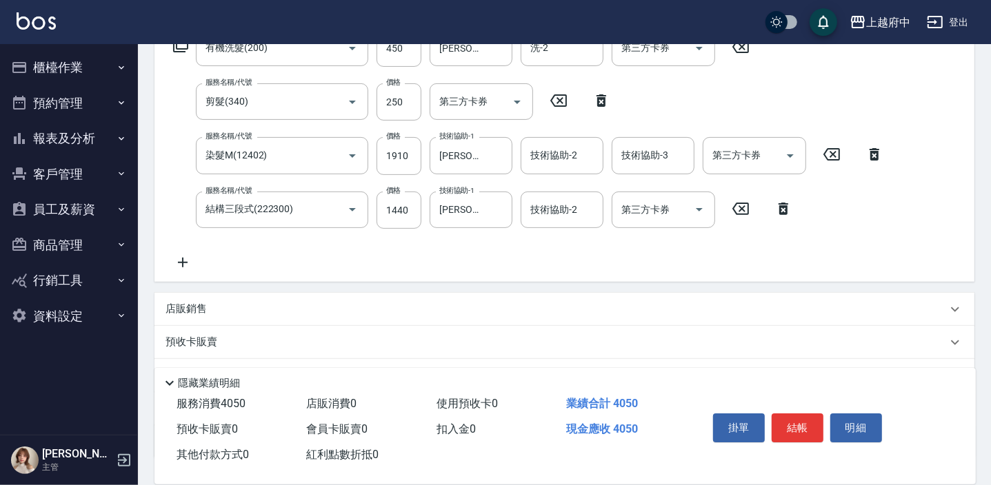
scroll to position [313, 0]
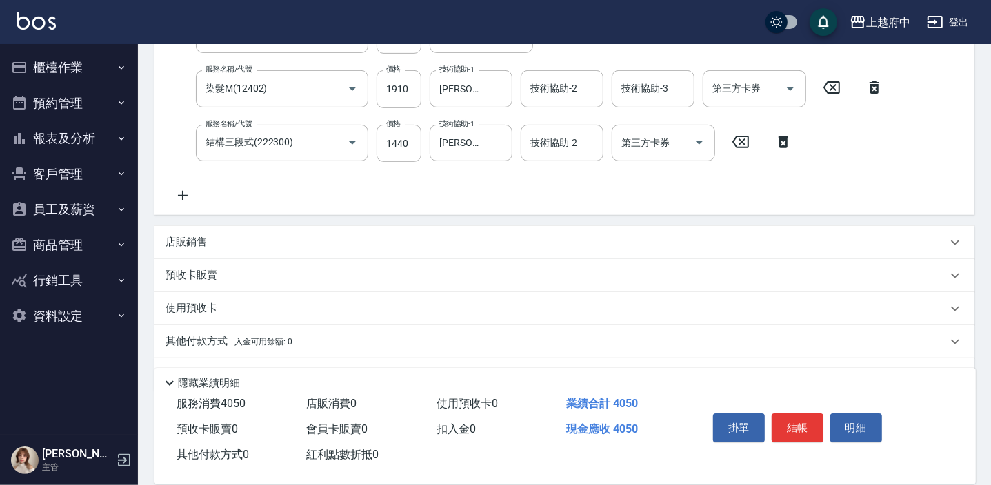
drag, startPoint x: 188, startPoint y: 243, endPoint x: 188, endPoint y: 251, distance: 7.6
click at [188, 243] on p "店販銷售" at bounding box center [185, 242] width 41 height 14
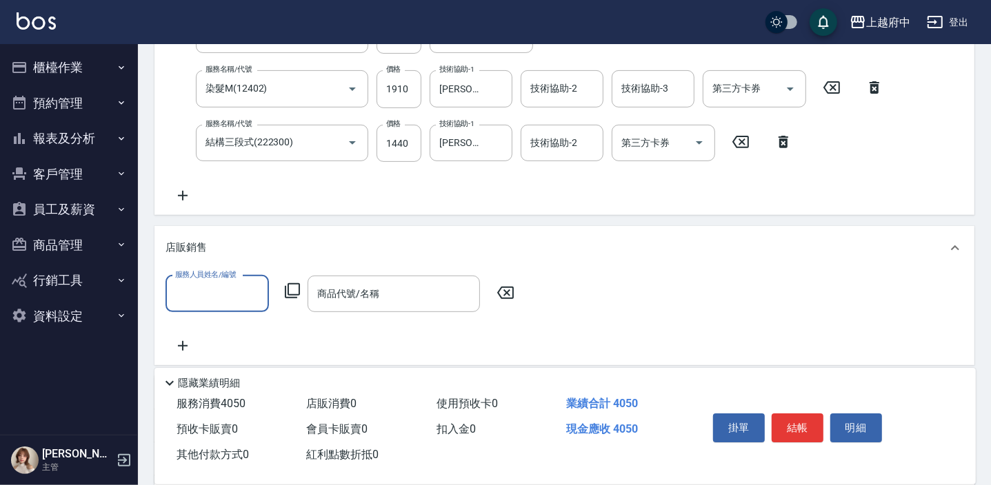
scroll to position [0, 0]
type input "David-9"
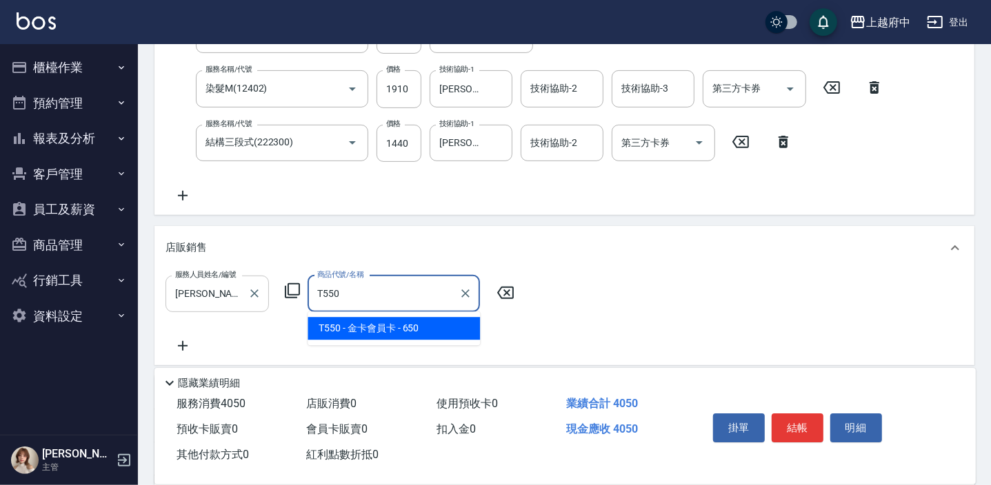
type input "金卡會員卡"
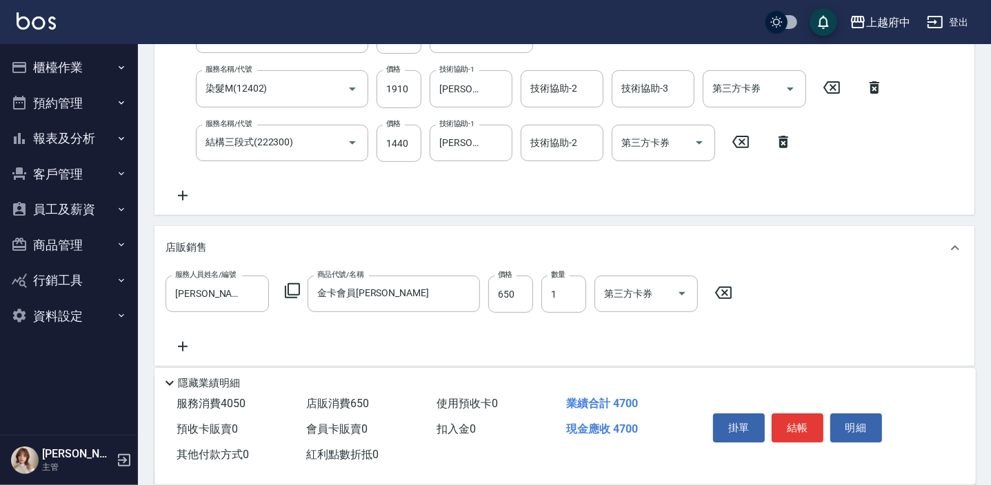
click at [512, 341] on div "服務人員姓名/編號 David-9 服務人員姓名/編號 商品代號/名稱 金卡會員卡 商品代號/名稱 價格 650 價格 數量 1 數量 第三方卡券 第三方卡券" at bounding box center [564, 315] width 798 height 79
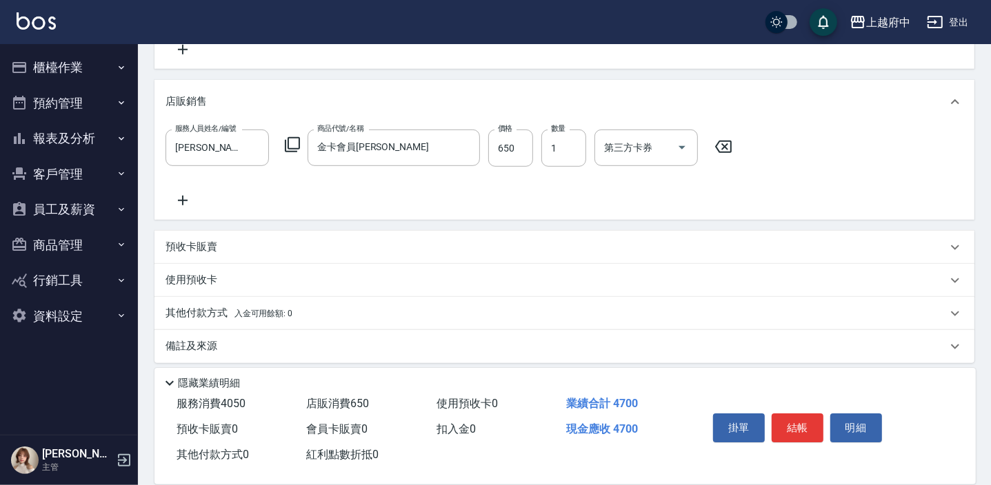
scroll to position [466, 0]
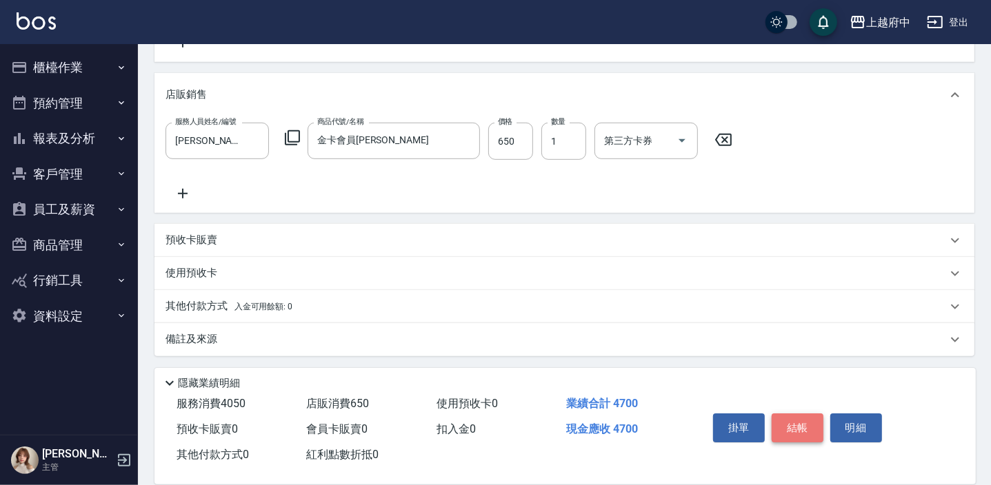
click at [794, 427] on button "結帳" at bounding box center [797, 428] width 52 height 29
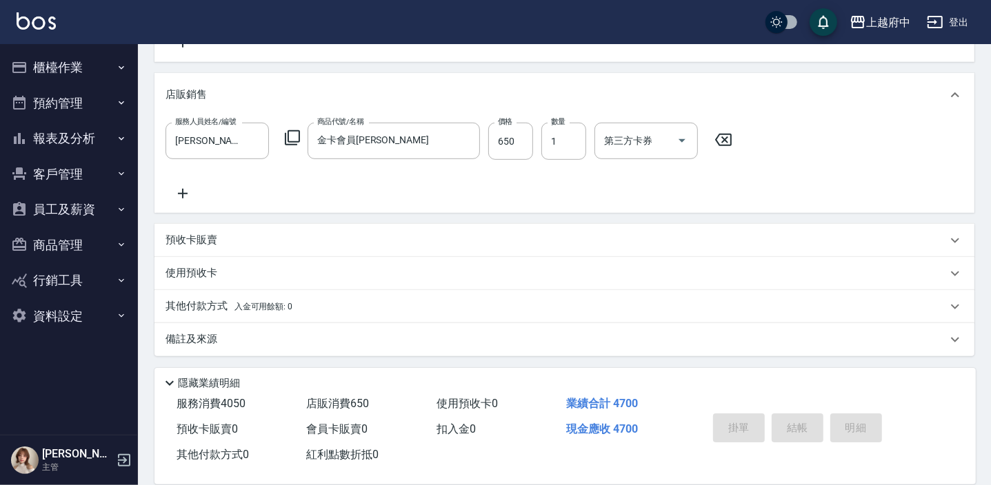
type input "2025/09/22 17:49"
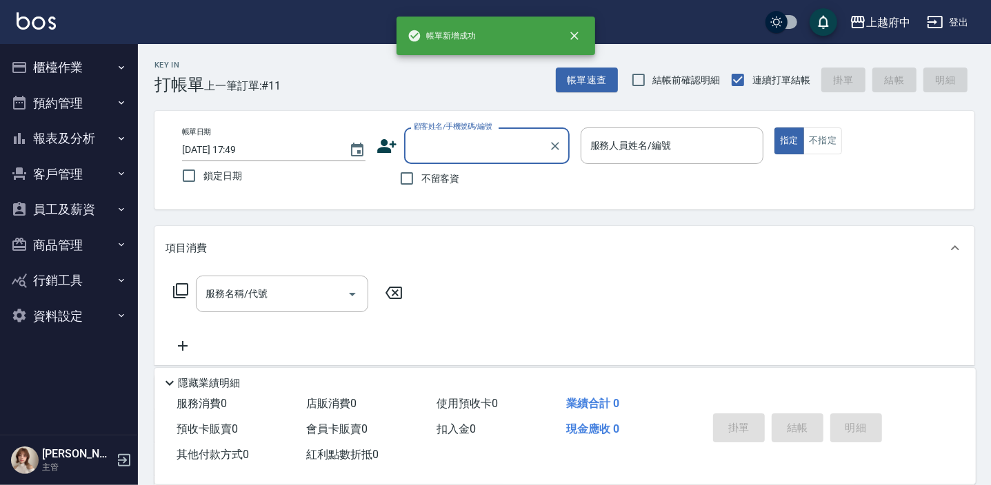
scroll to position [0, 0]
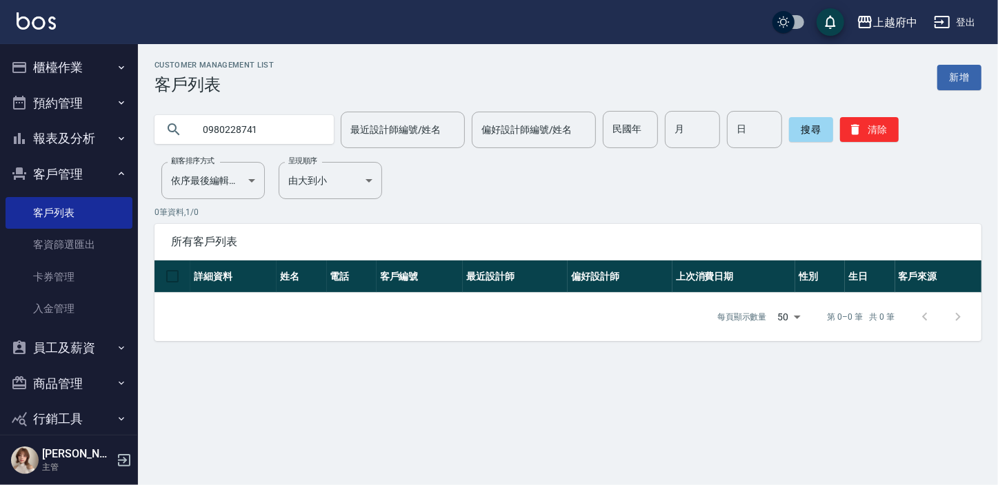
drag, startPoint x: 284, startPoint y: 133, endPoint x: 145, endPoint y: 147, distance: 139.9
click at [145, 147] on div "0980228741 最近設計師編號/姓名 最近設計師編號/姓名 偏好設計師編號/姓名 偏好設計師編號/姓名 民國年 民國年 月 月 日 日 搜尋 清除" at bounding box center [559, 121] width 843 height 54
type input "0978597573"
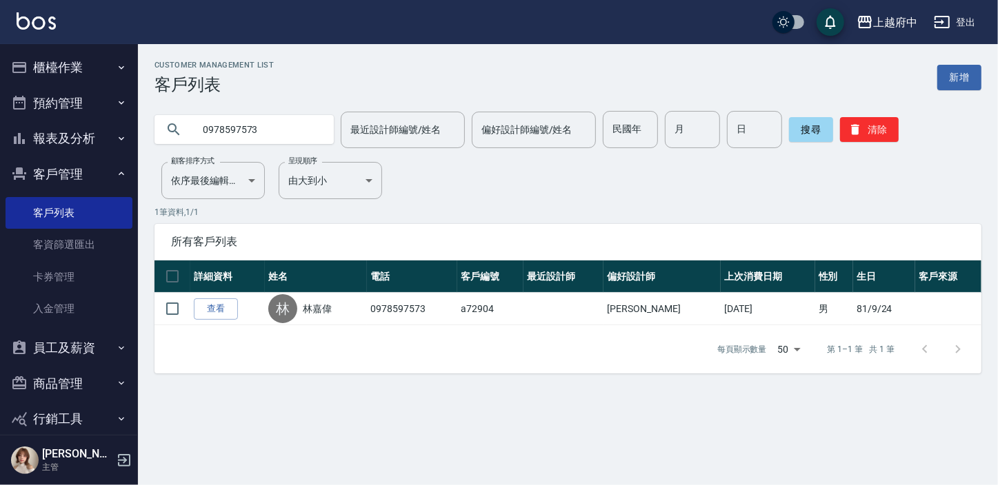
click at [212, 309] on link "查看" at bounding box center [216, 309] width 44 height 21
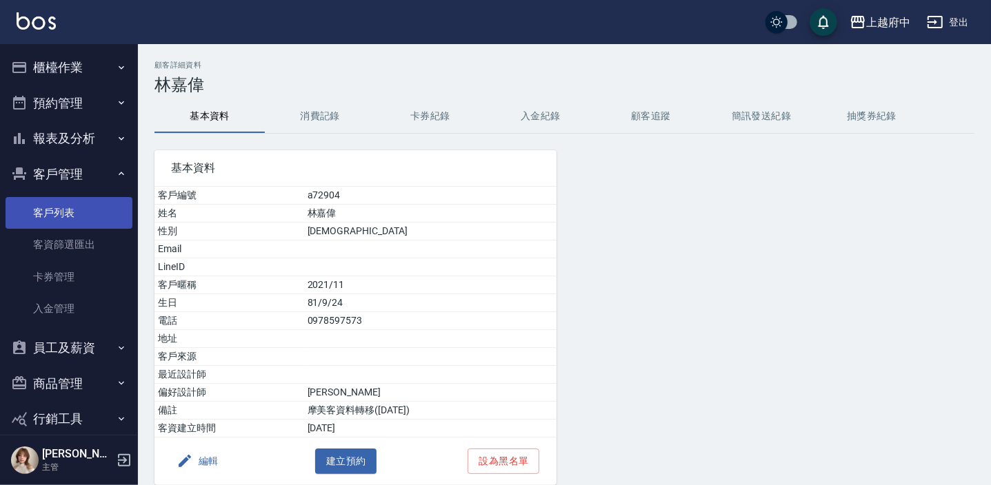
click at [55, 210] on link "客戶列表" at bounding box center [69, 213] width 127 height 32
